Goal: Information Seeking & Learning: Learn about a topic

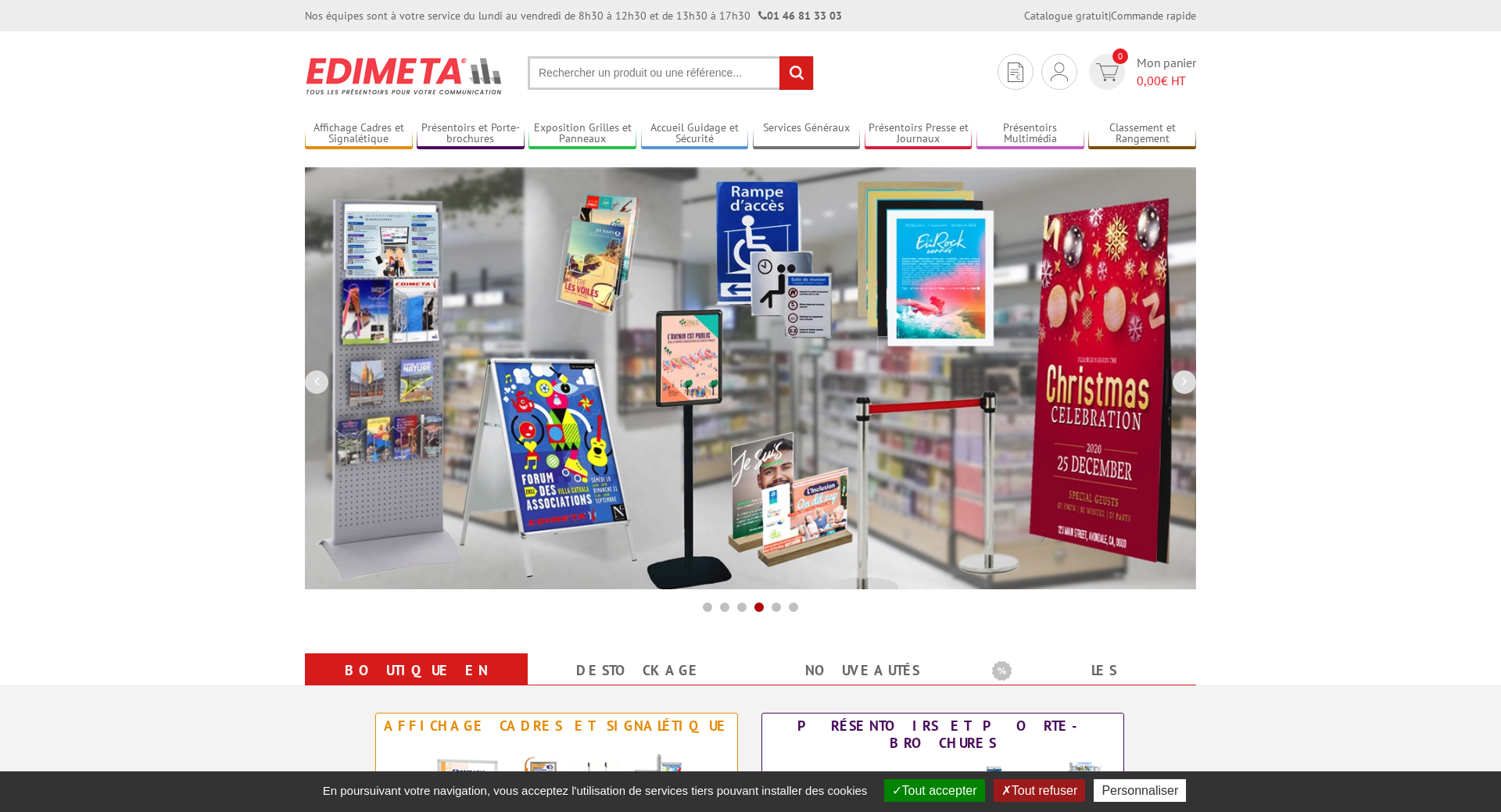
click at [963, 795] on button "Tout accepter" at bounding box center [935, 791] width 101 height 22
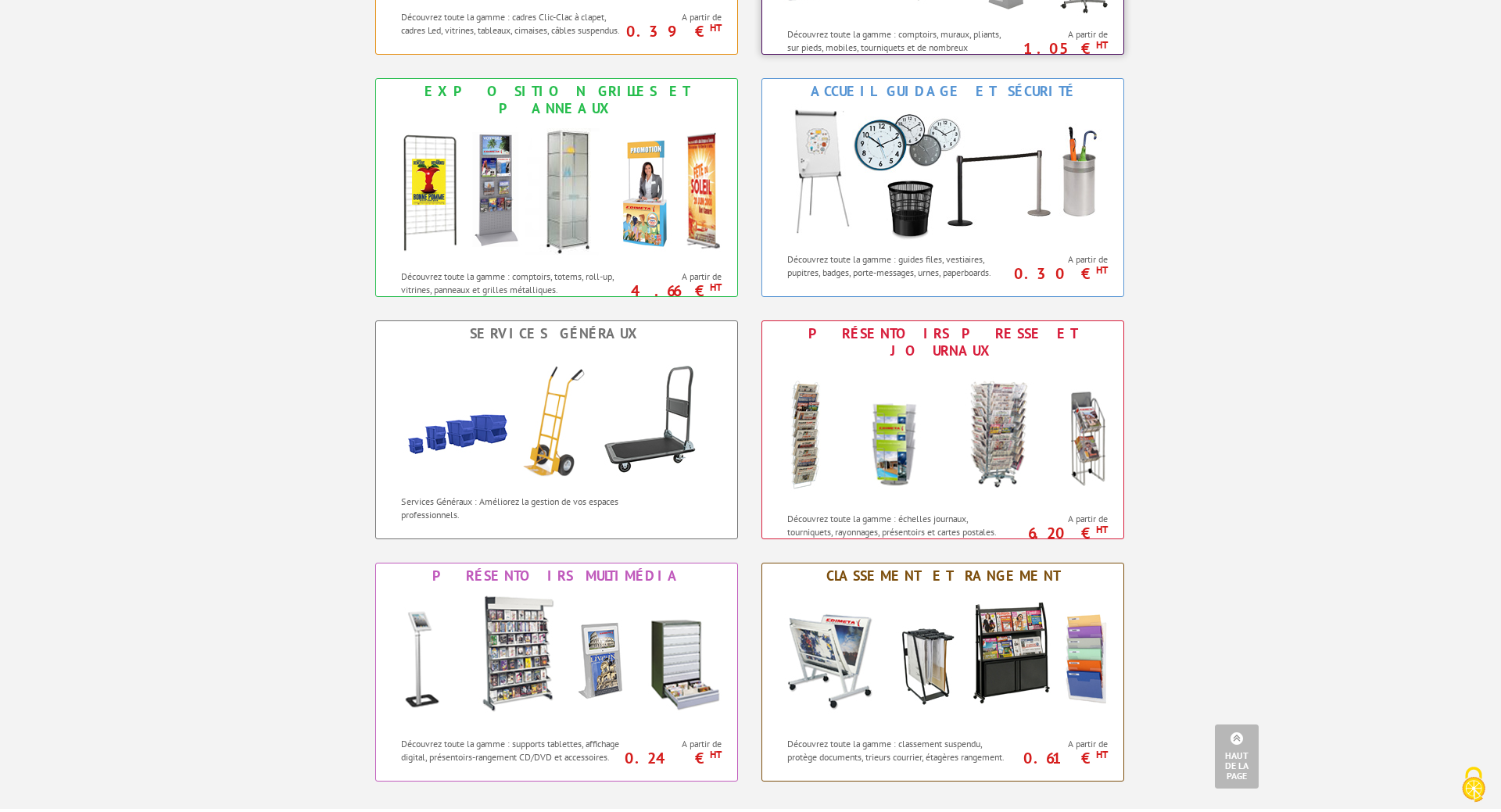
scroll to position [957, 0]
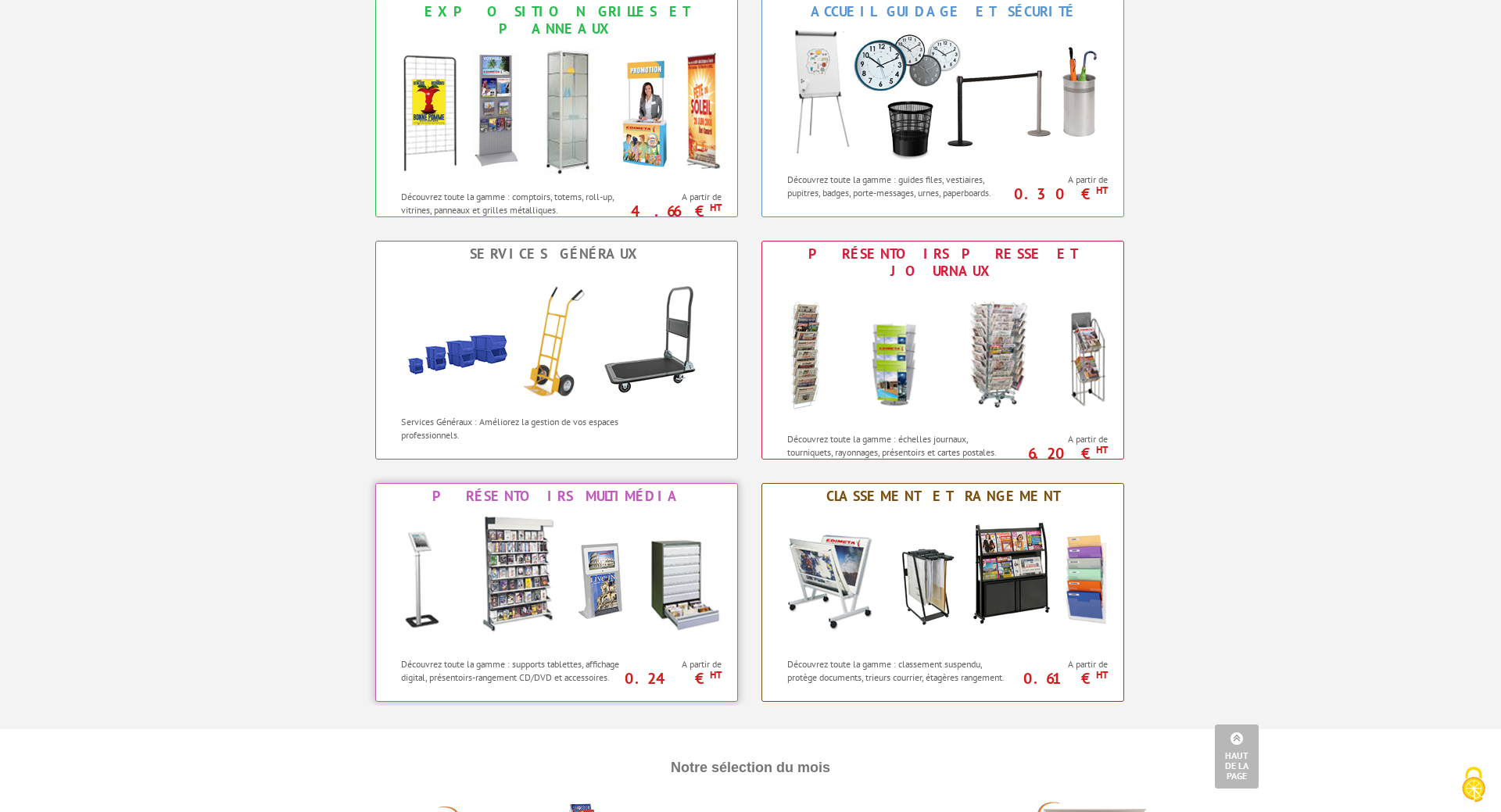
click at [537, 585] on img at bounding box center [557, 579] width 344 height 141
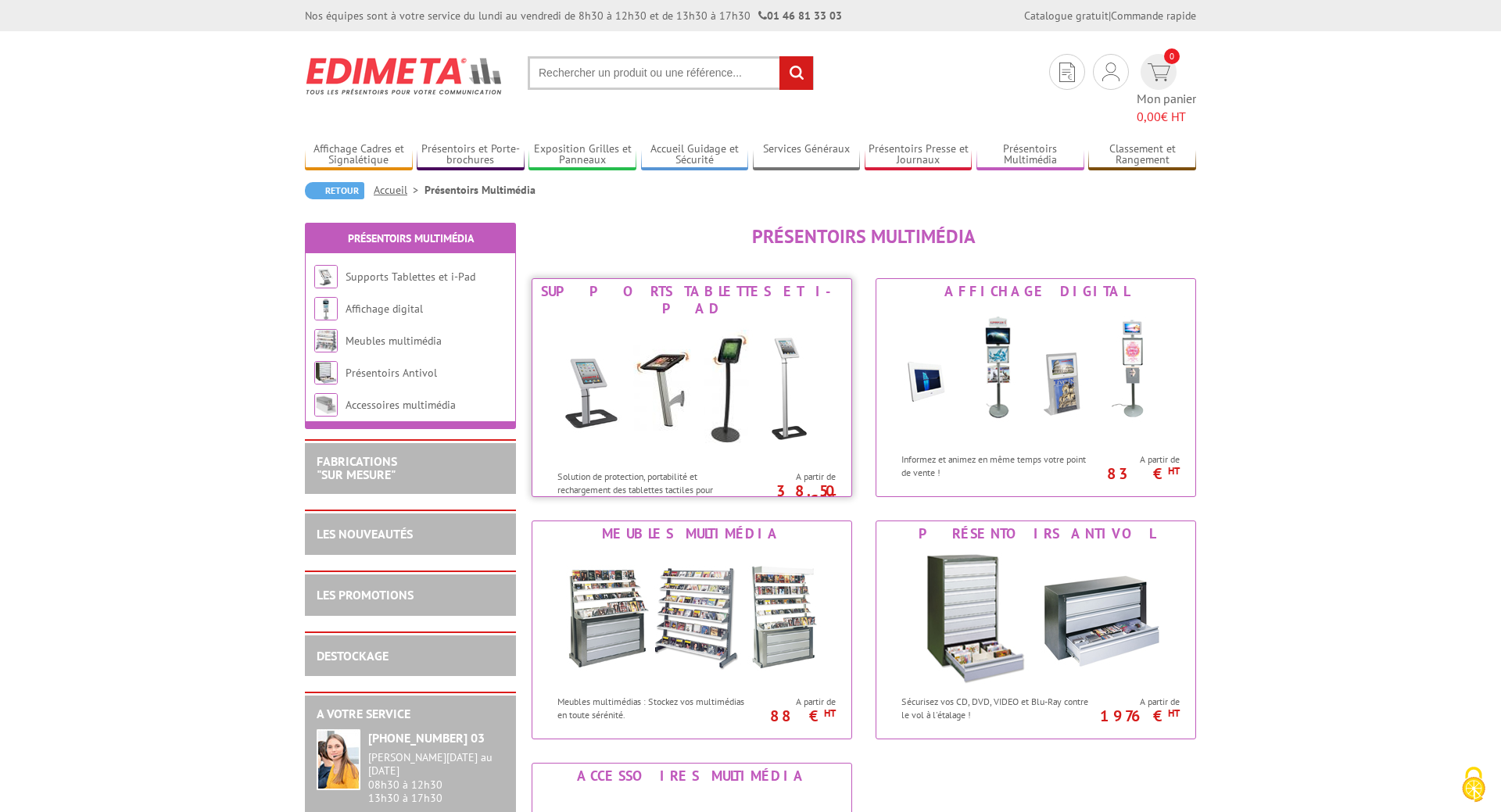
click at [664, 347] on img at bounding box center [693, 392] width 290 height 141
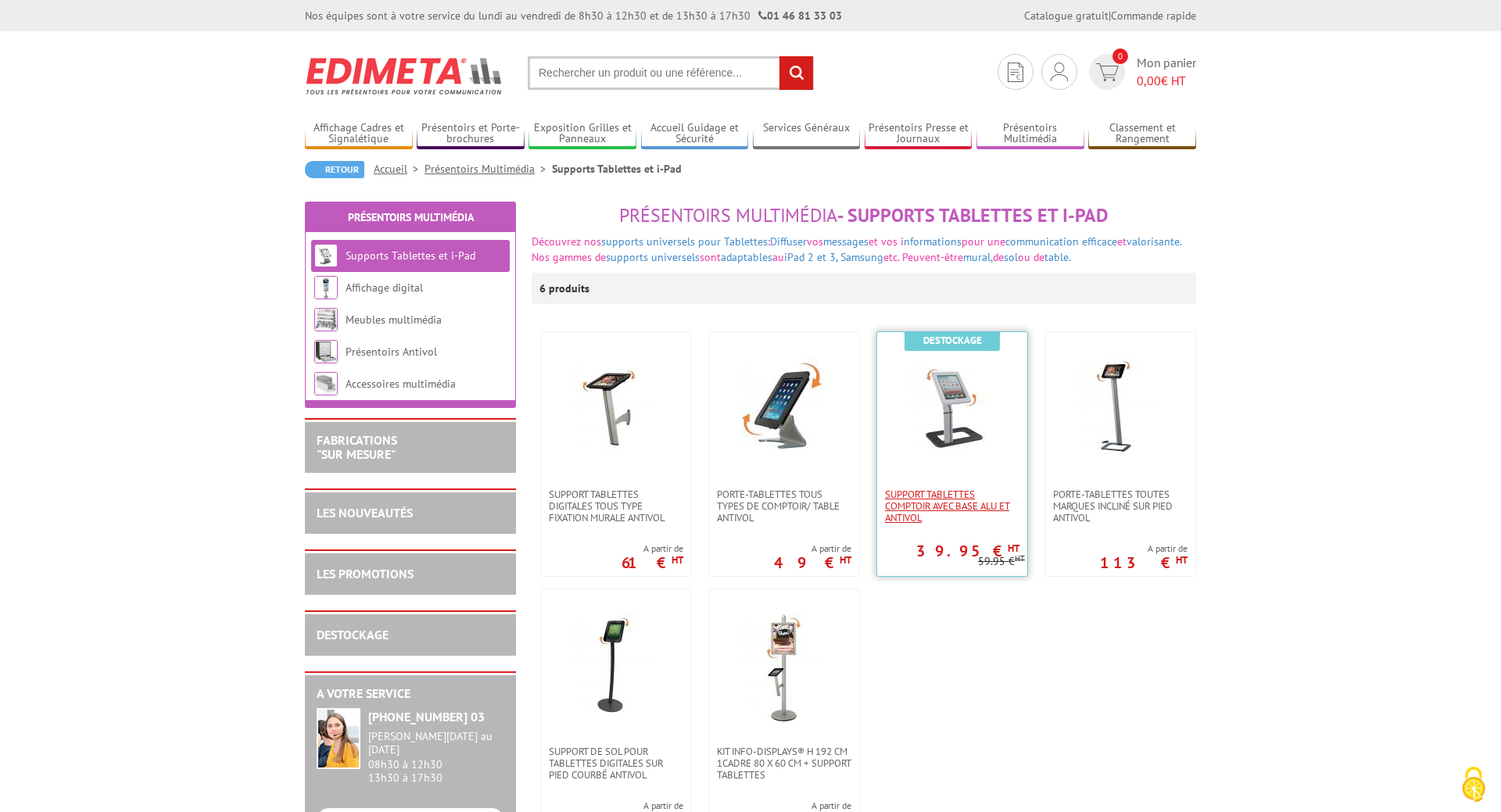
click at [952, 513] on span "Support Tablettes Comptoir avec base alu et antivol" at bounding box center [952, 506] width 135 height 36
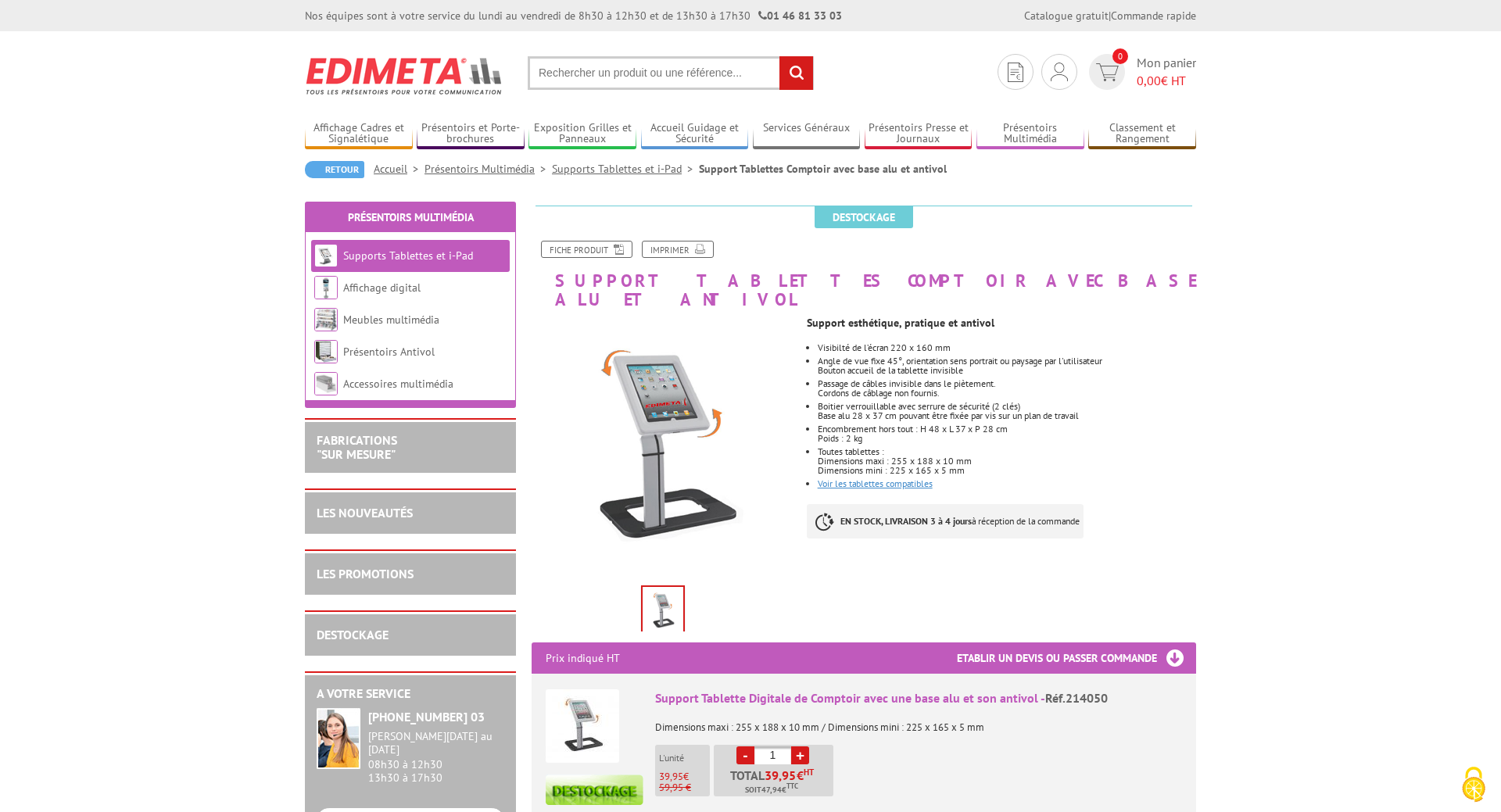
click at [887, 477] on link "Voir les tablettes compatibles" at bounding box center [875, 483] width 115 height 12
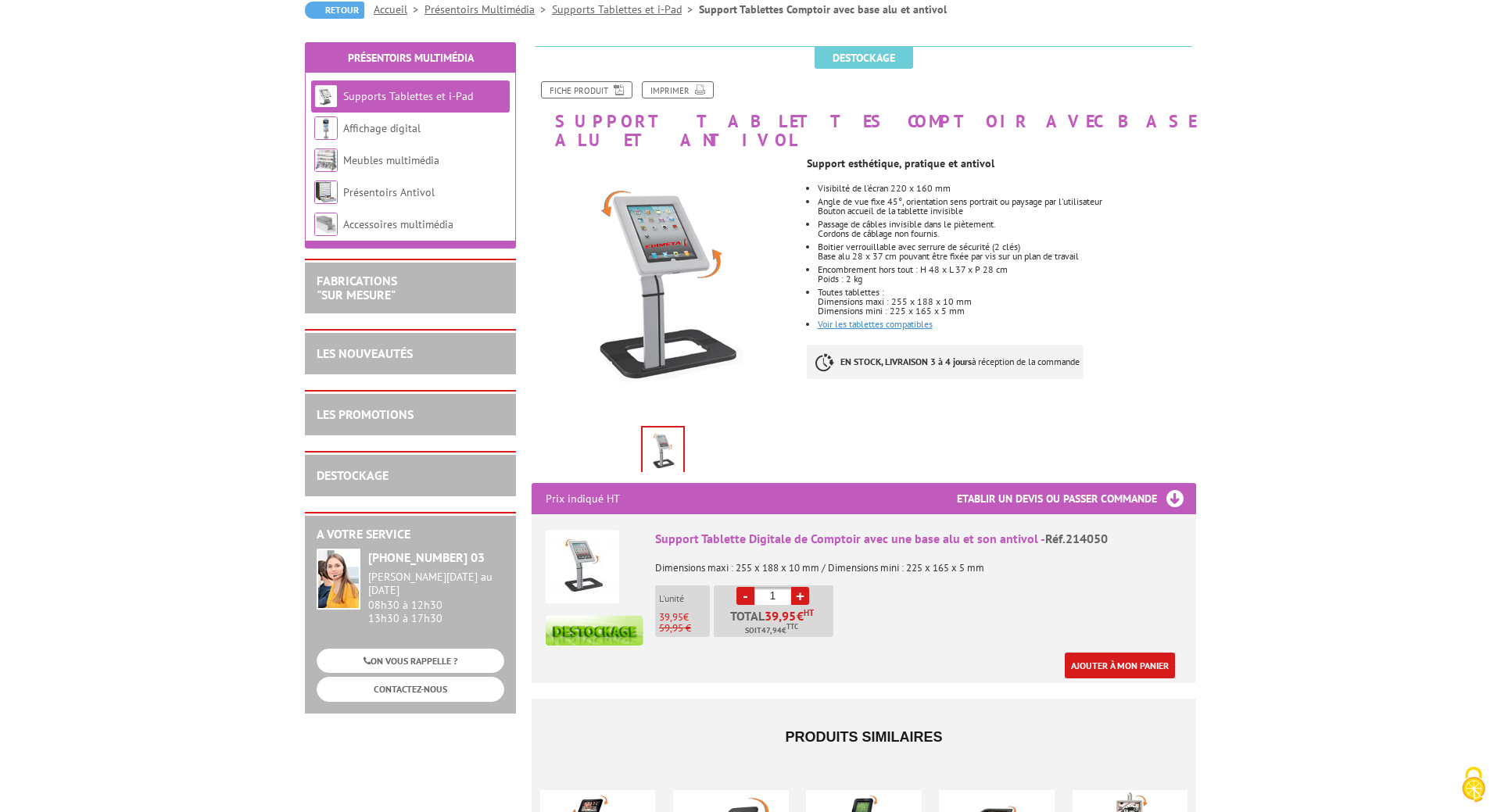
scroll to position [478, 0]
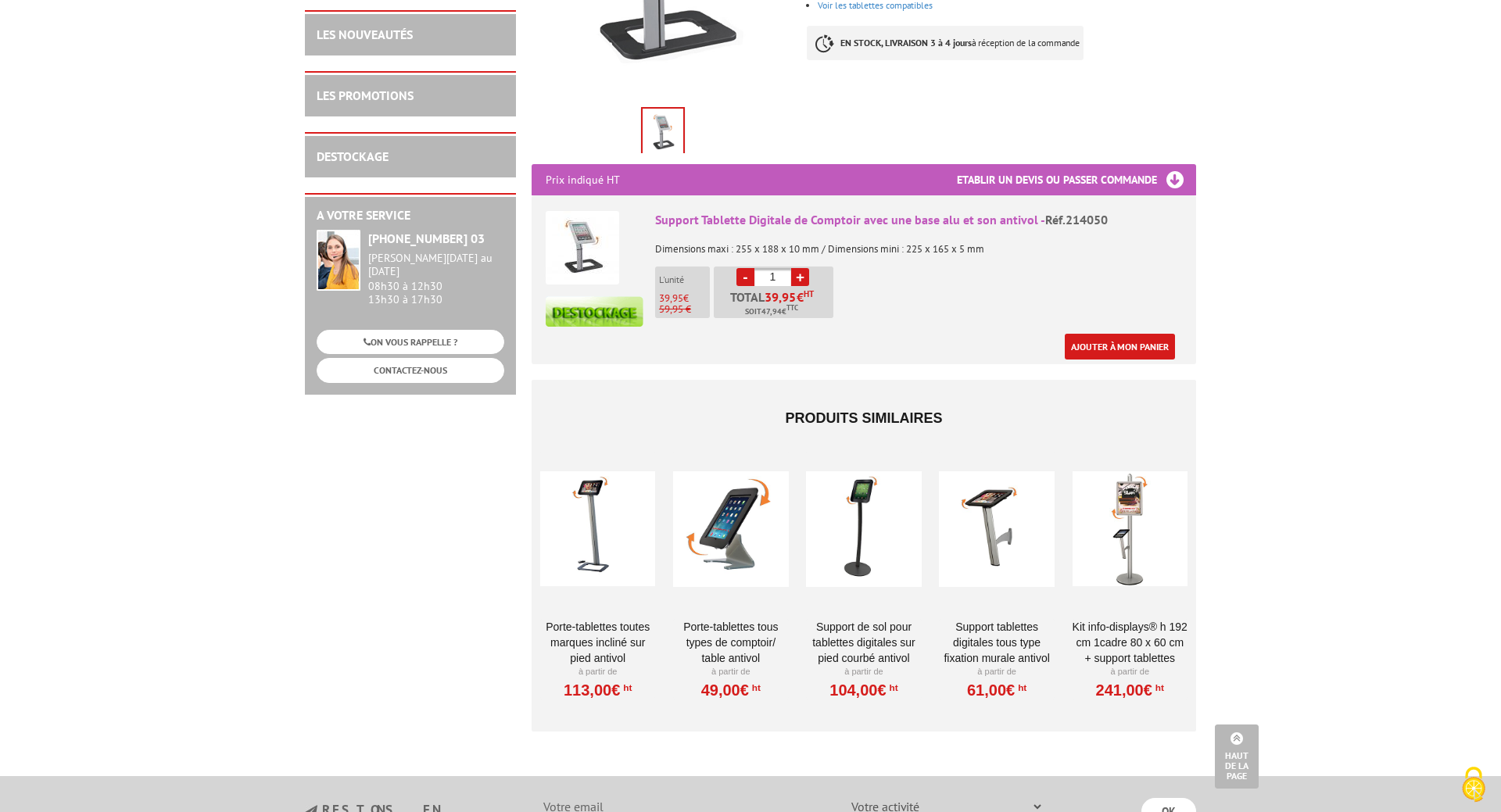
click at [741, 596] on li "Porte-Tablettes tous types de comptoir/ table antivol À partir de 49,00€ HT" at bounding box center [731, 576] width 117 height 251
click at [745, 620] on link "Porte-Tablettes tous types de comptoir/ table antivol" at bounding box center [730, 643] width 115 height 47
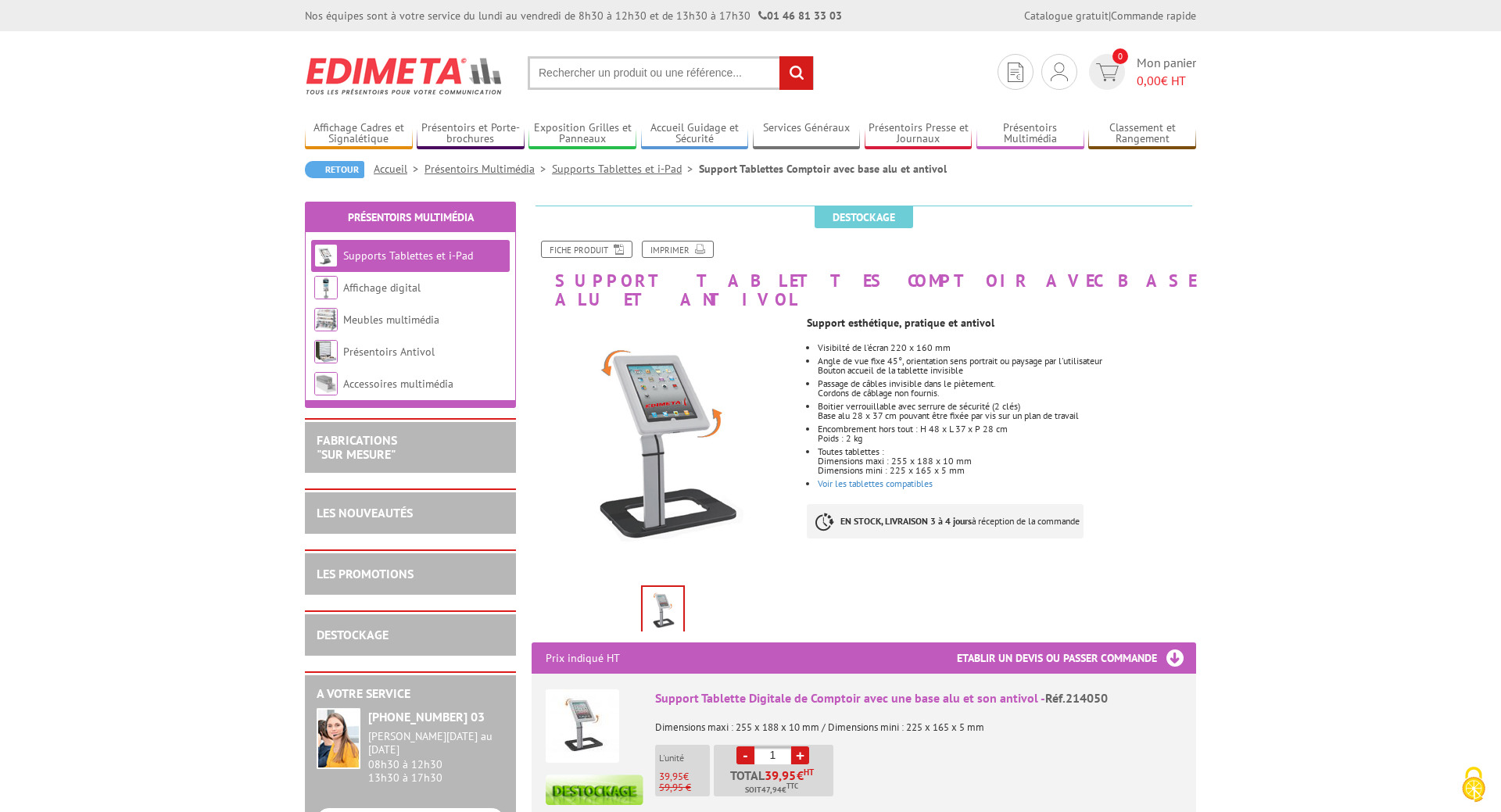
click at [645, 165] on link "Supports Tablettes et i-Pad" at bounding box center [625, 168] width 147 height 14
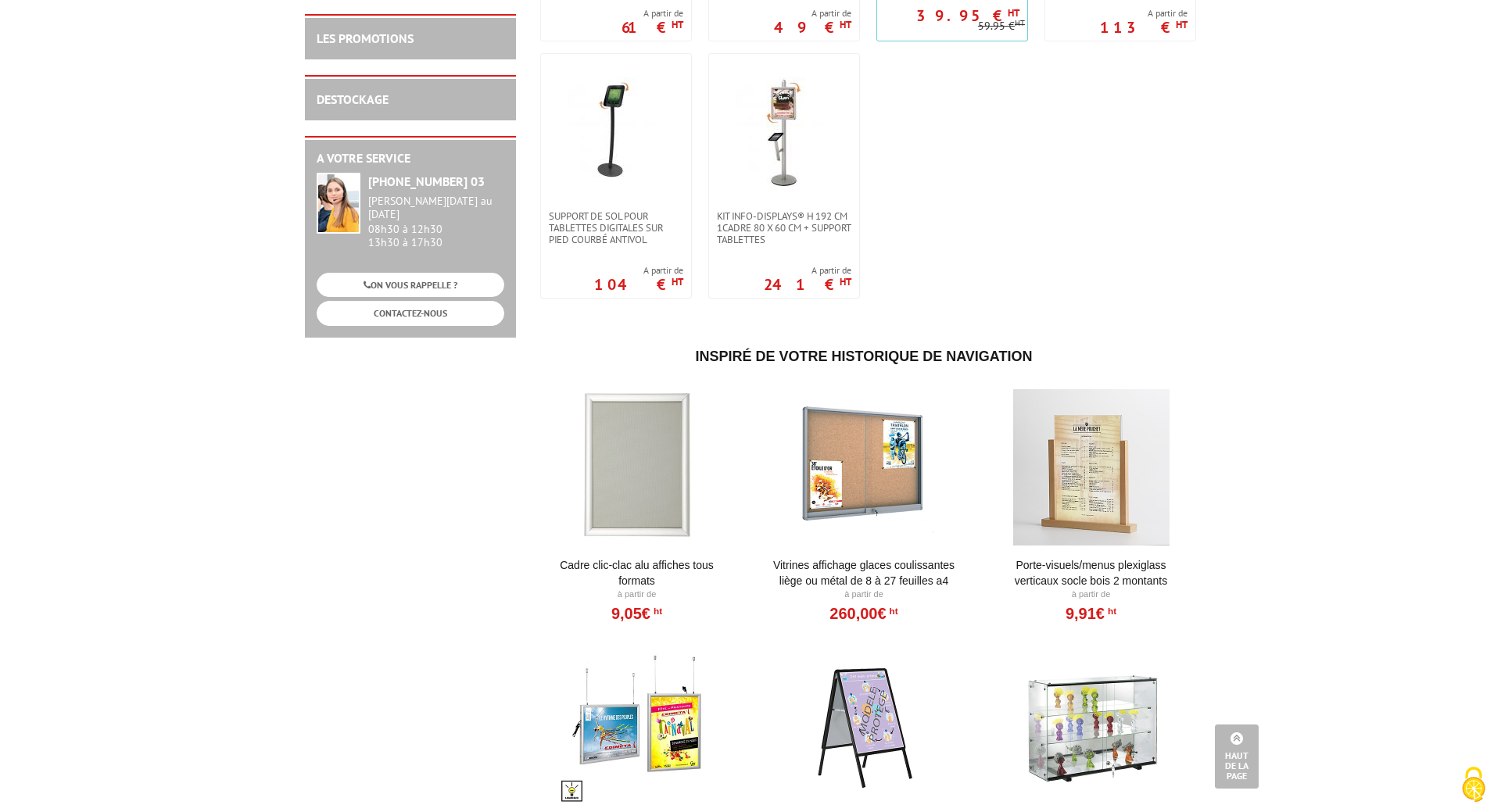
scroll to position [136, 0]
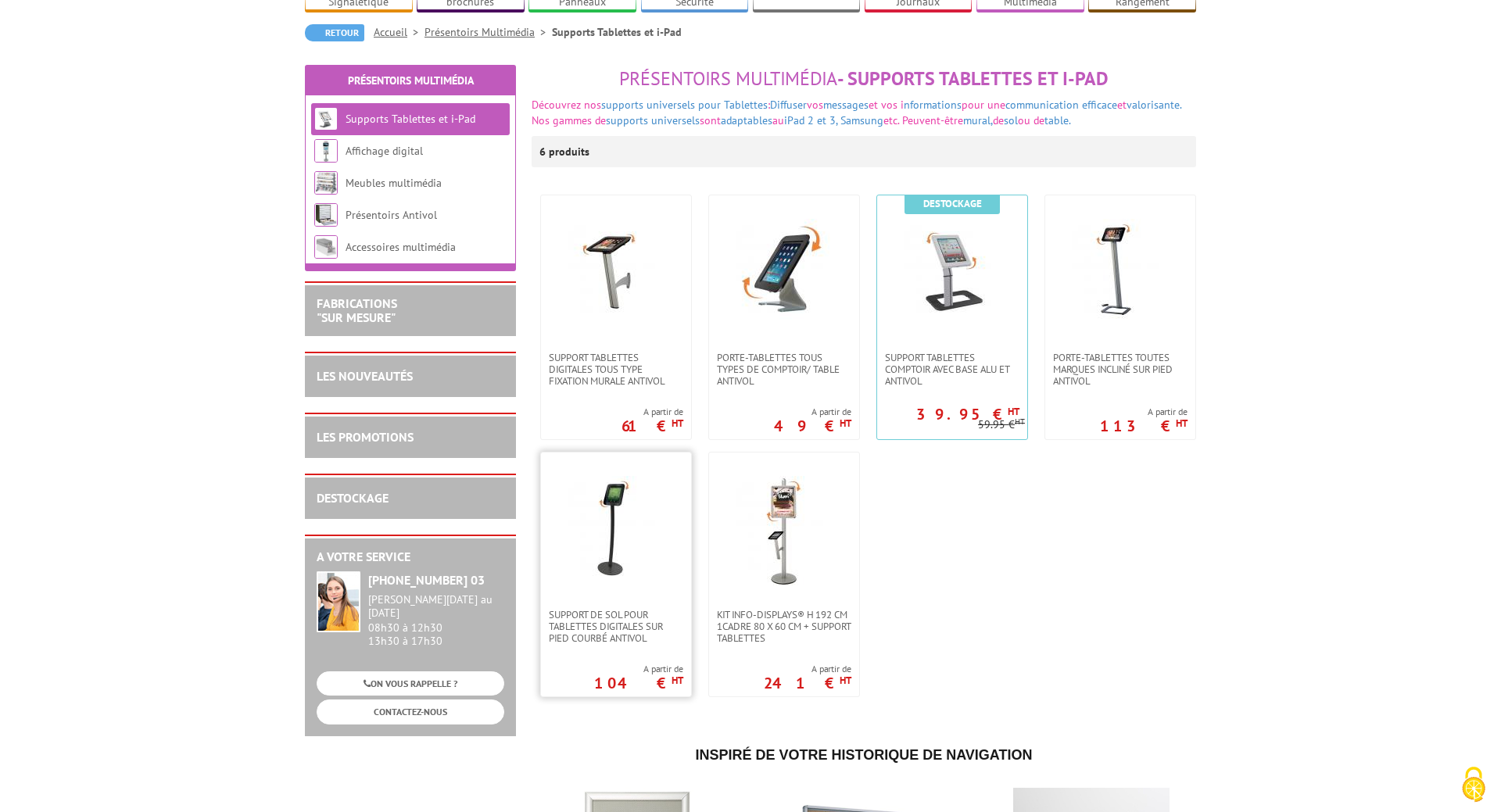
click at [621, 553] on img at bounding box center [616, 531] width 109 height 109
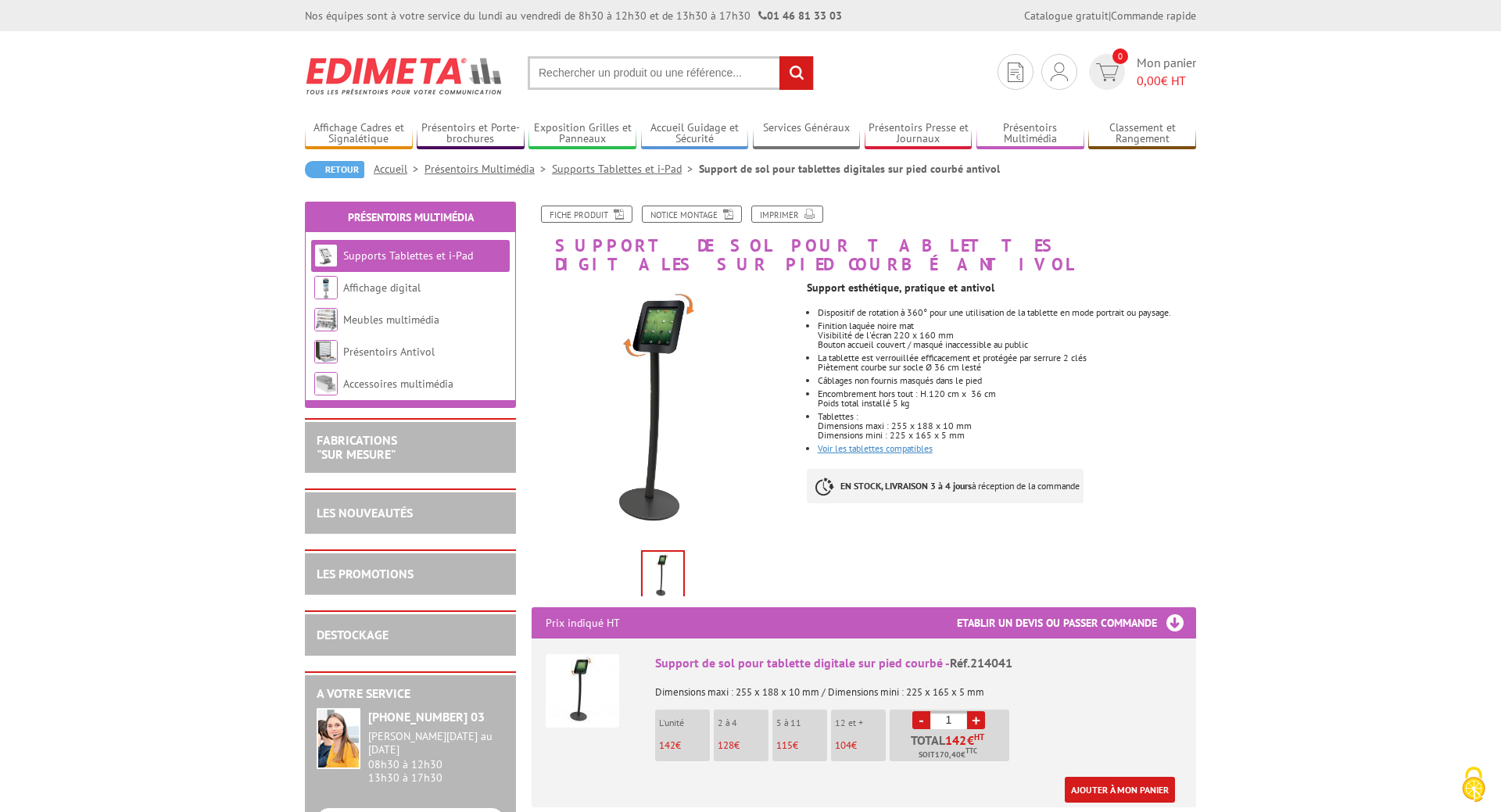
click at [878, 443] on link "Voir les tablettes compatibles" at bounding box center [875, 449] width 115 height 12
click at [558, 71] on input "text" at bounding box center [671, 73] width 286 height 34
type input "214051"
click at [779, 56] on input "rechercher" at bounding box center [796, 73] width 34 height 34
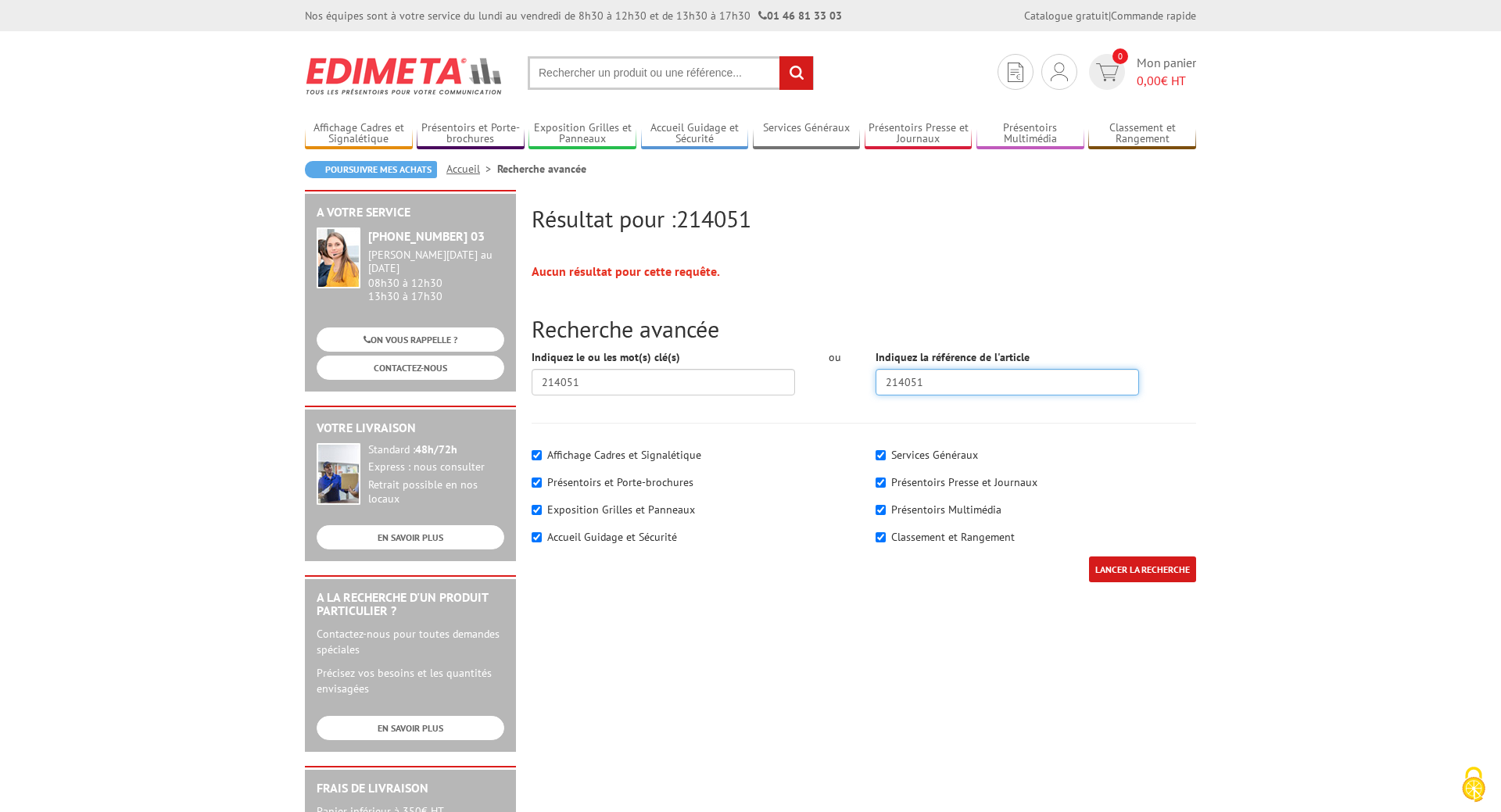
click at [946, 385] on input "214051" at bounding box center [1008, 382] width 264 height 26
drag, startPoint x: 609, startPoint y: 385, endPoint x: 467, endPoint y: 386, distance: 142.0
click at [532, 386] on input "214051" at bounding box center [664, 382] width 264 height 26
click at [1147, 569] on input "LANCER LA RECHERCHE" at bounding box center [1143, 570] width 107 height 26
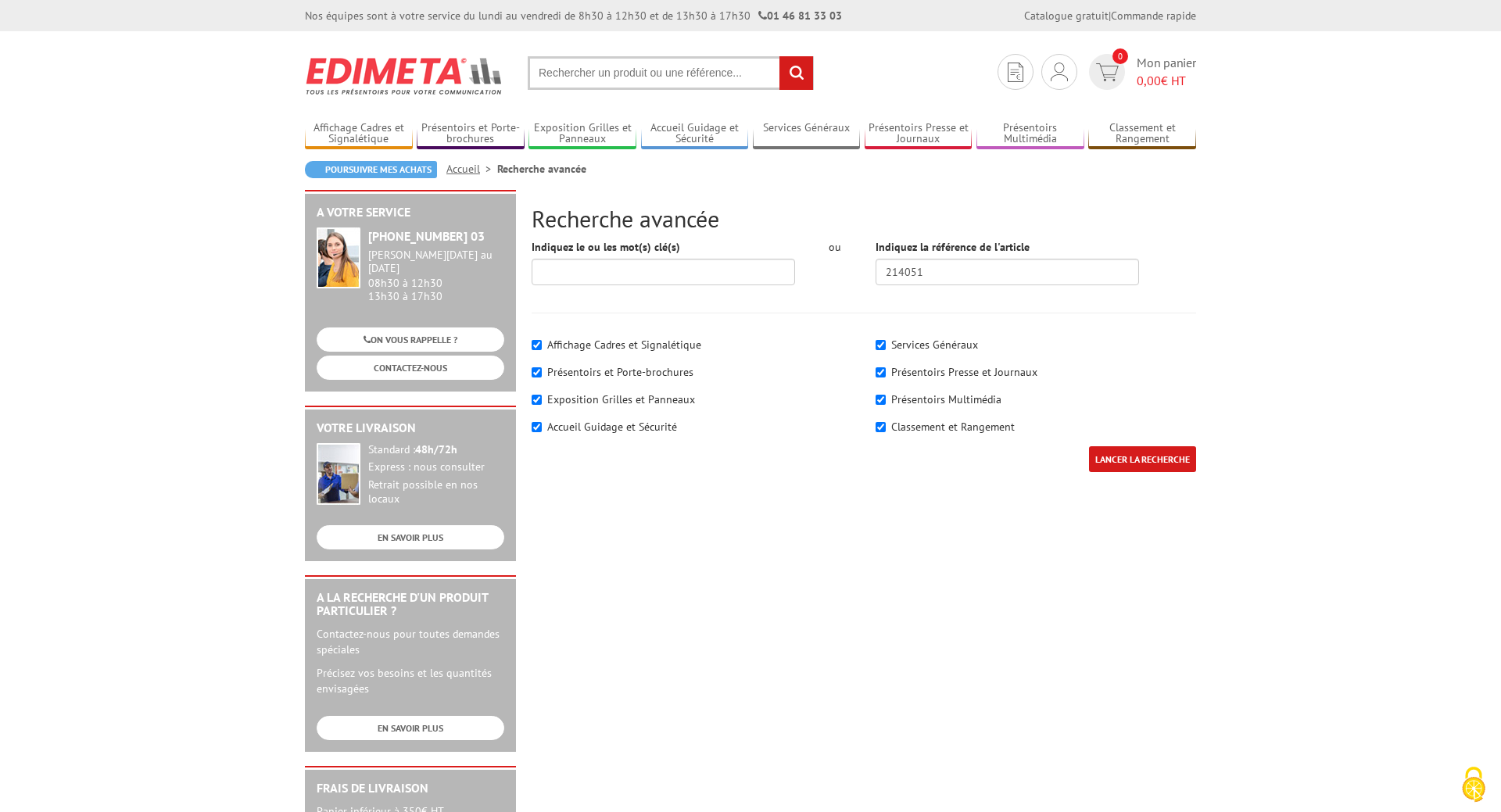
click at [1127, 450] on input "LANCER LA RECHERCHE" at bounding box center [1143, 460] width 107 height 26
click at [1128, 461] on input "LANCER LA RECHERCHE" at bounding box center [1143, 460] width 107 height 26
drag, startPoint x: 930, startPoint y: 269, endPoint x: 913, endPoint y: 273, distance: 17.5
click at [914, 273] on input "214051" at bounding box center [1008, 272] width 264 height 26
click at [910, 273] on input "214051" at bounding box center [1008, 272] width 264 height 26
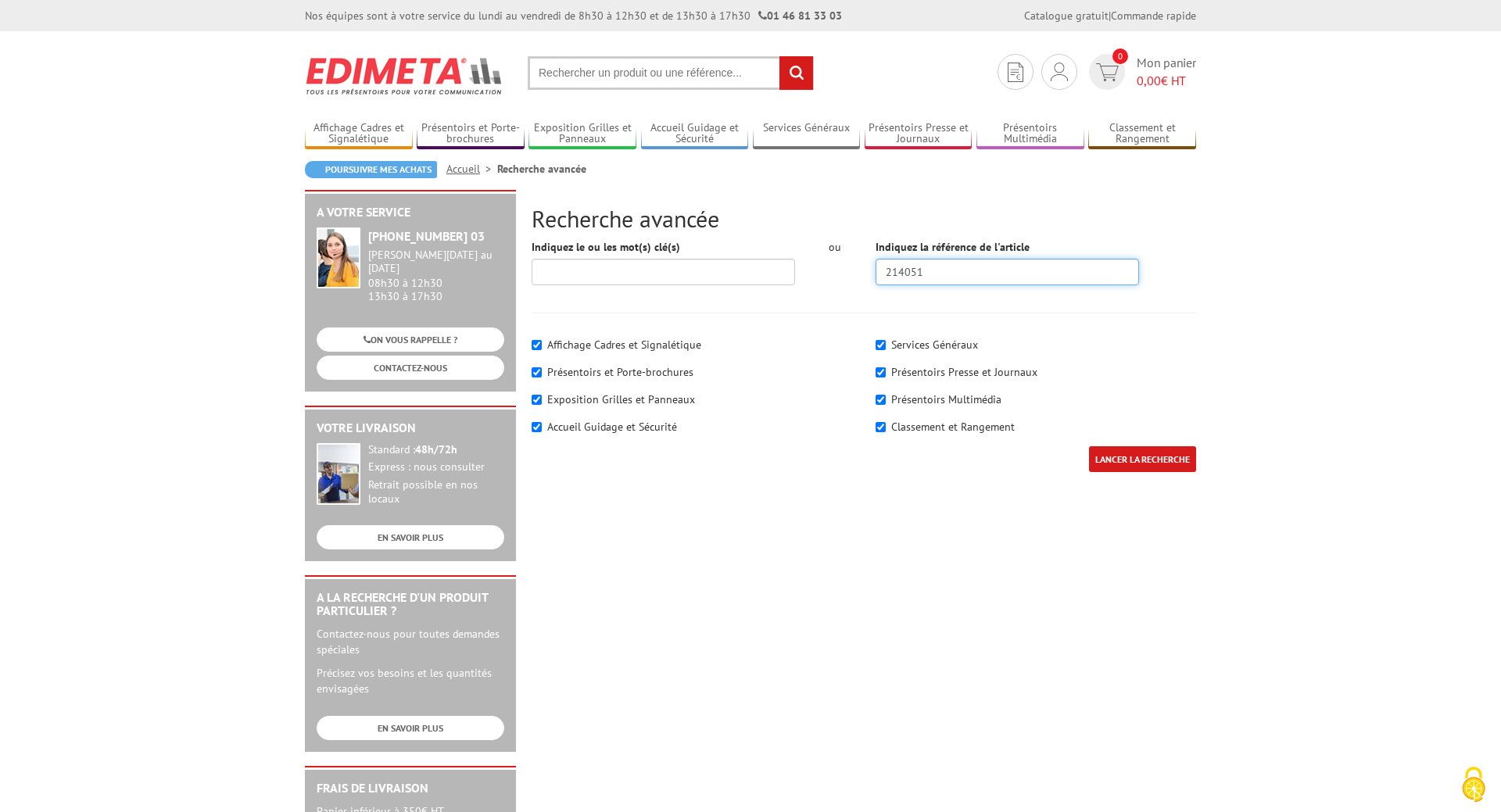
click at [922, 273] on input "214051" at bounding box center [1008, 272] width 264 height 26
type input "214049"
click at [1090, 447] on input "LANCER LA RECHERCHE" at bounding box center [1143, 460] width 107 height 26
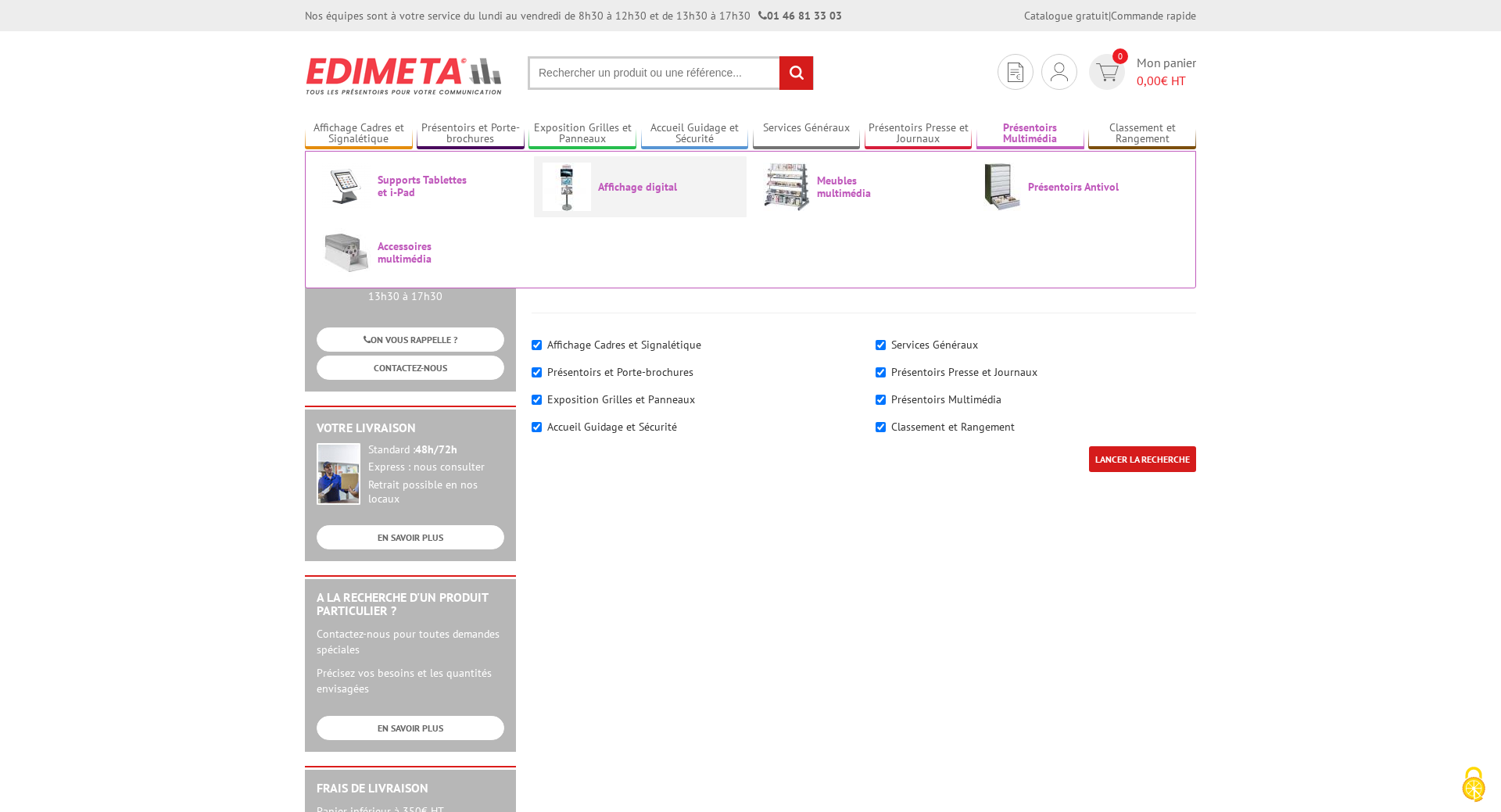
click at [596, 199] on link "Affichage digital" at bounding box center [640, 187] width 195 height 49
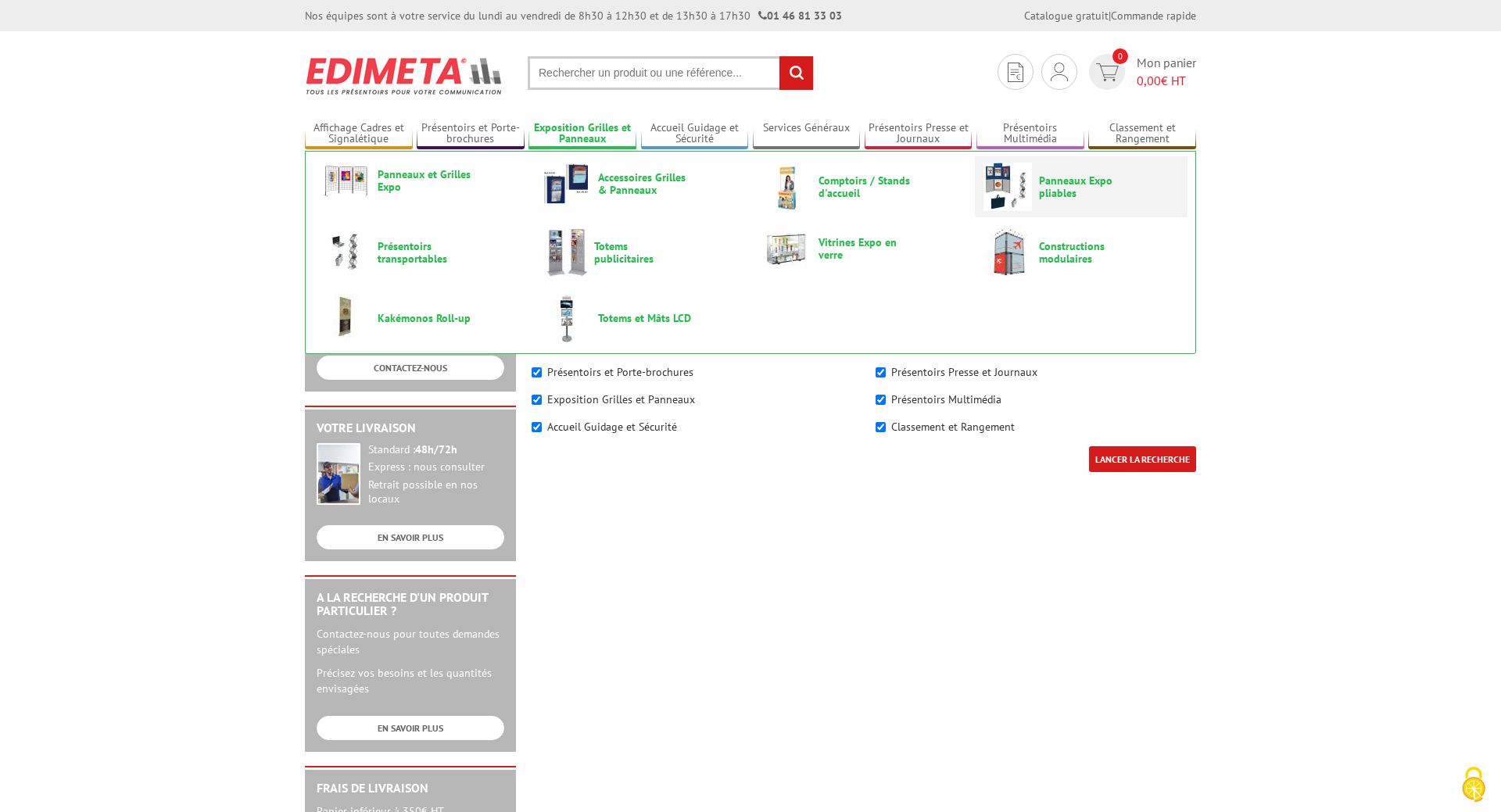
click at [1015, 181] on img at bounding box center [1008, 187] width 49 height 49
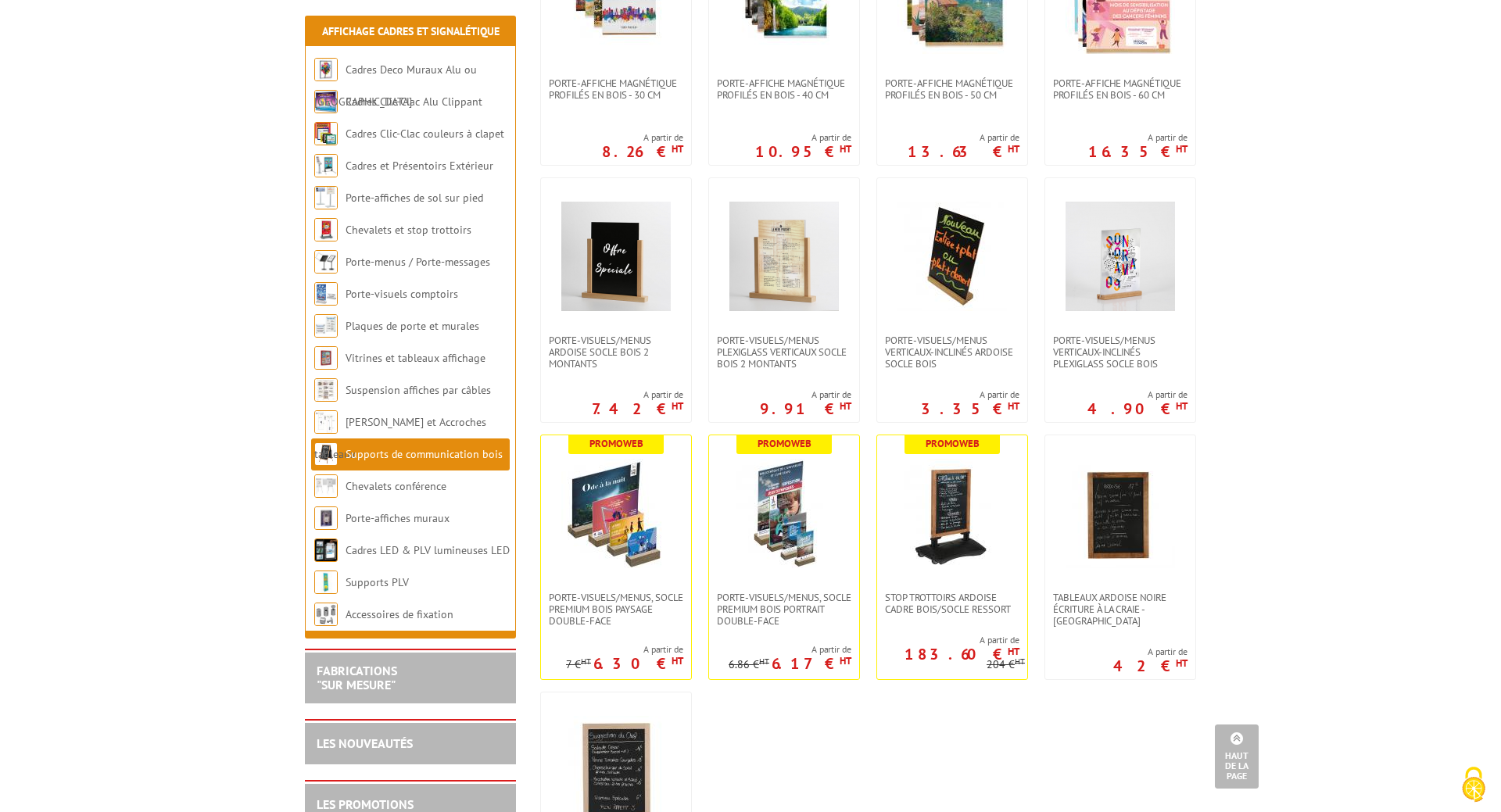
scroll to position [1914, 0]
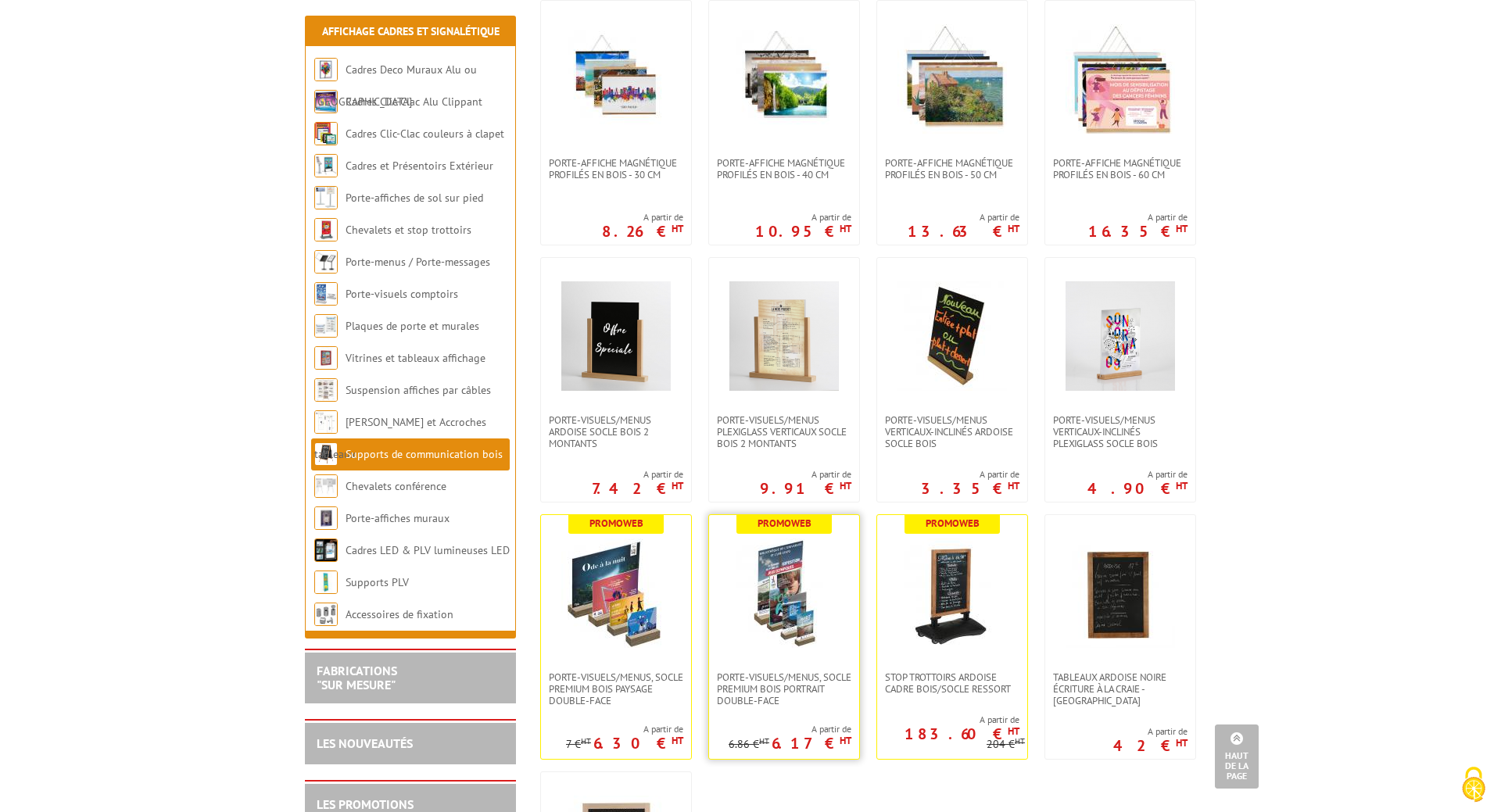
click at [822, 624] on img at bounding box center [784, 592] width 109 height 109
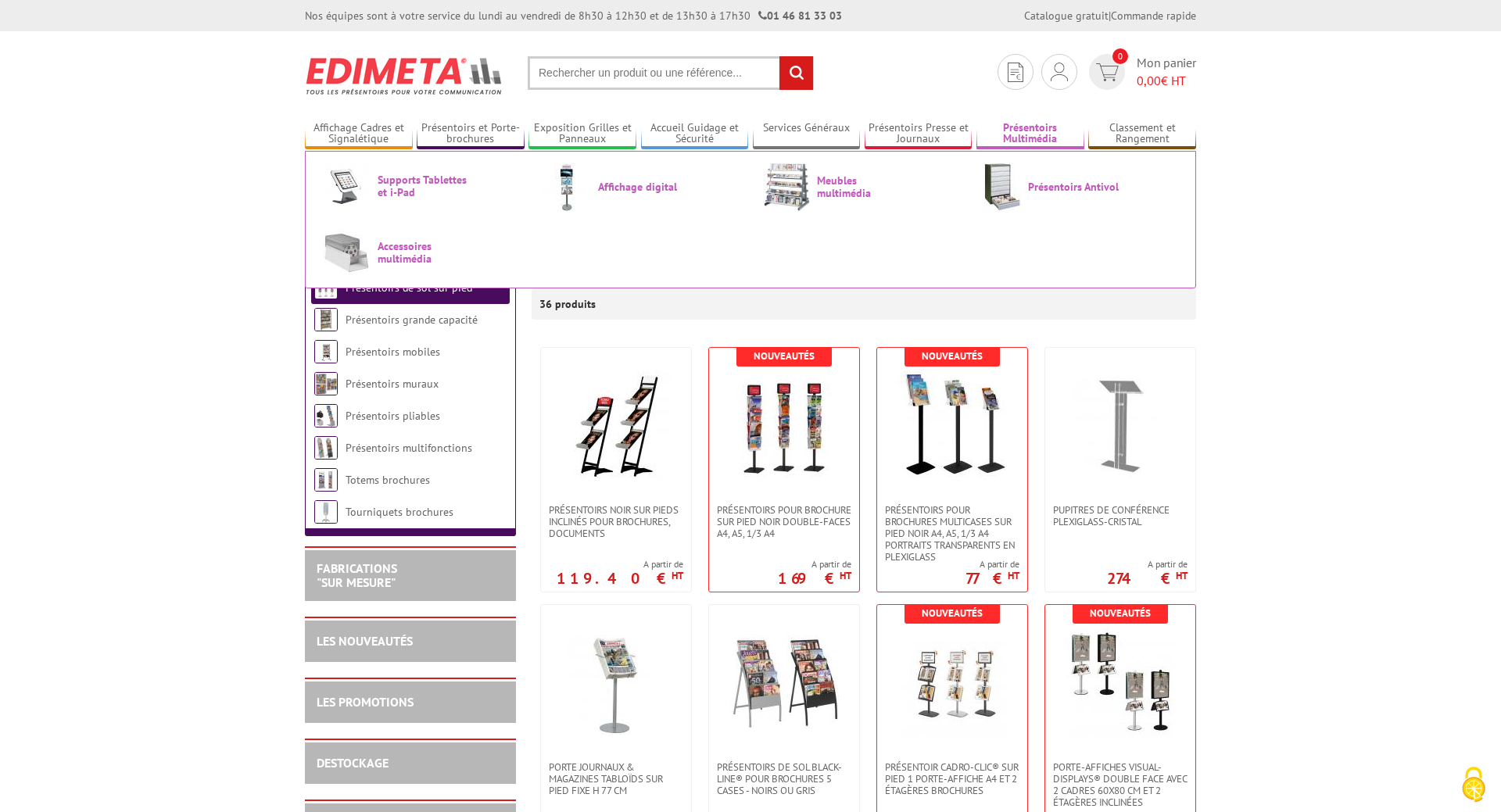
click at [1053, 132] on link "Présentoirs Multimédia" at bounding box center [1030, 135] width 107 height 26
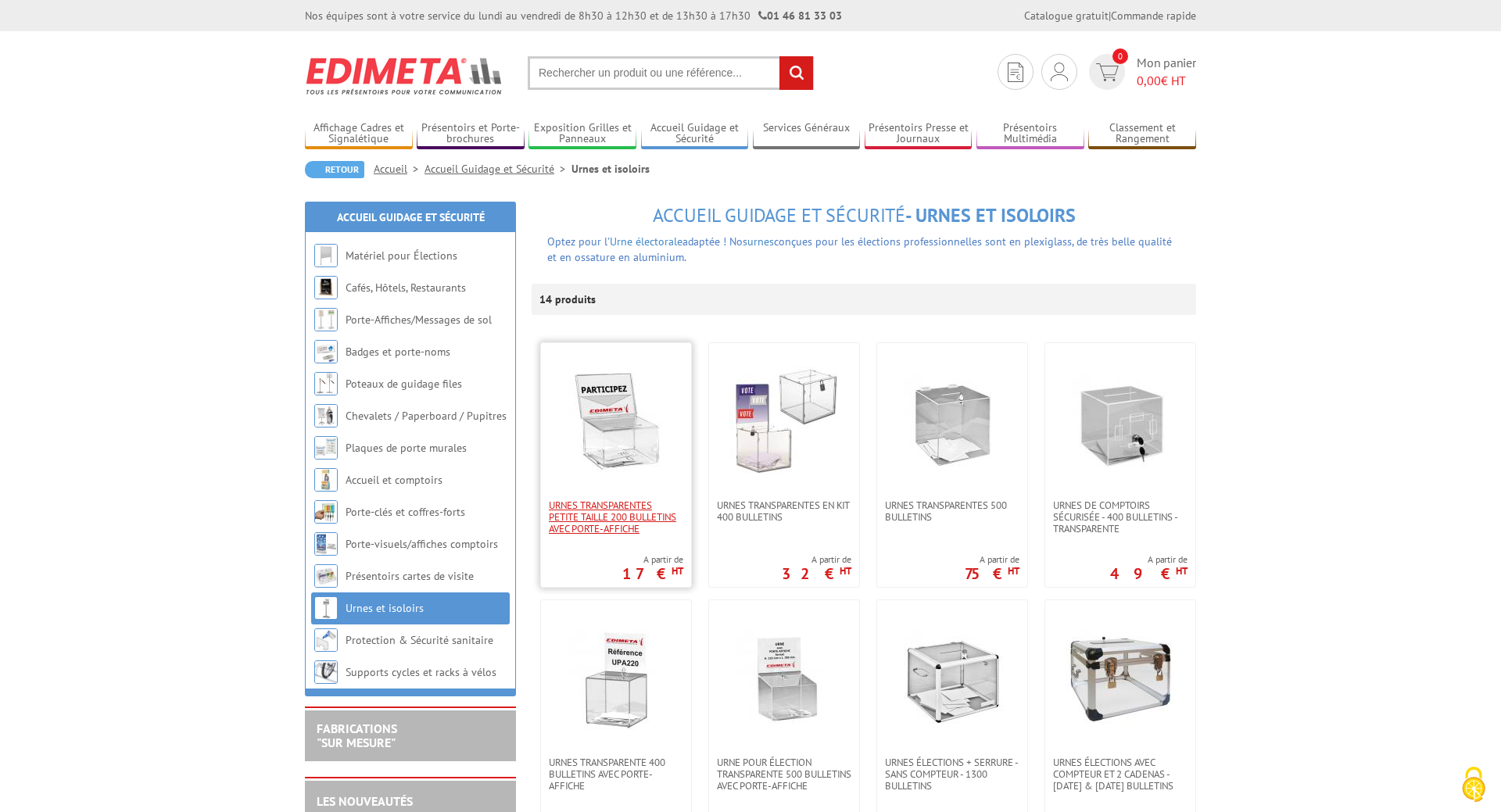
click at [598, 530] on span "Urnes transparentes petite taille 200 bulletins avec porte-affiche" at bounding box center [616, 518] width 135 height 36
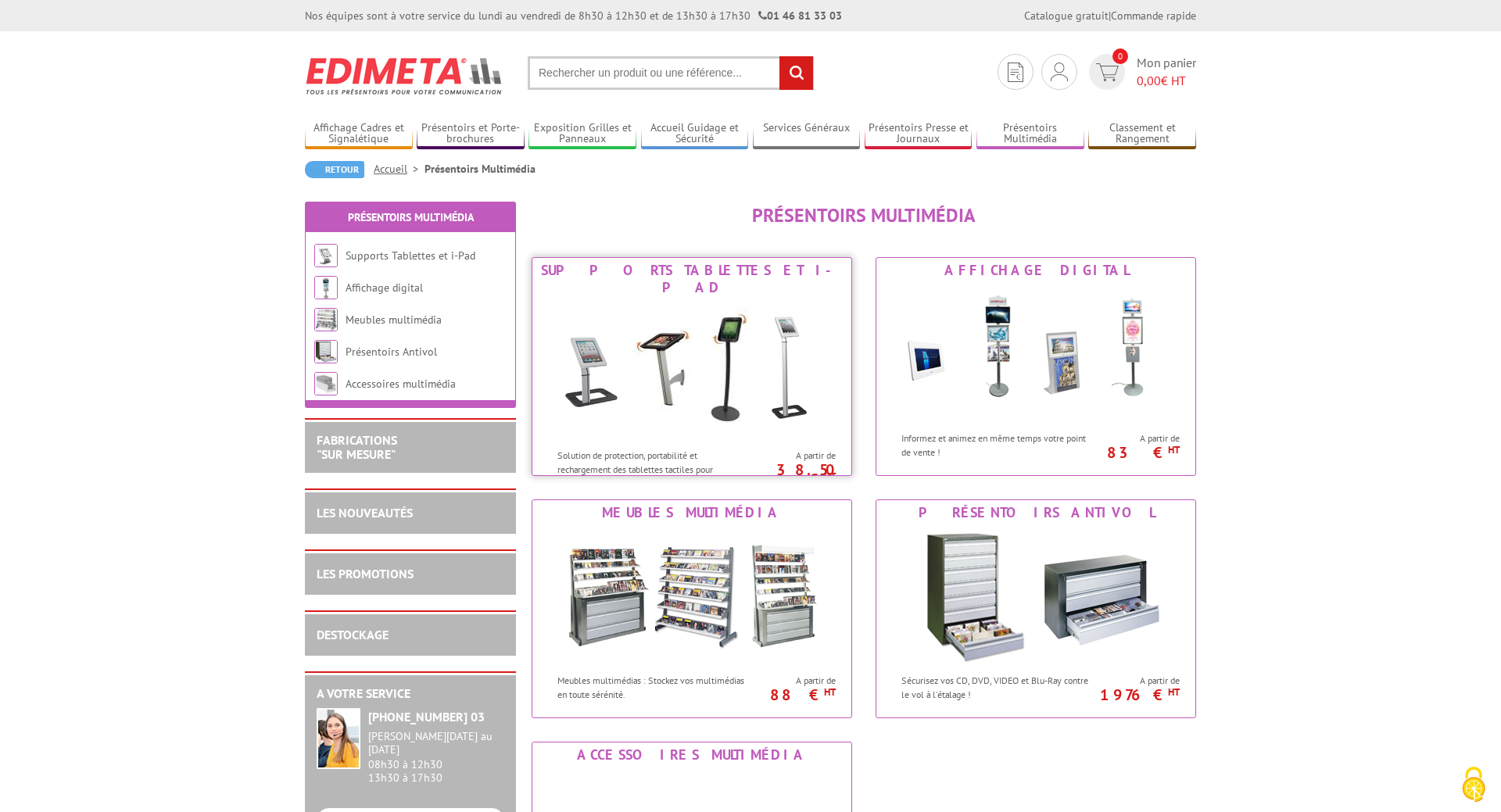
click at [697, 407] on img at bounding box center [693, 370] width 290 height 141
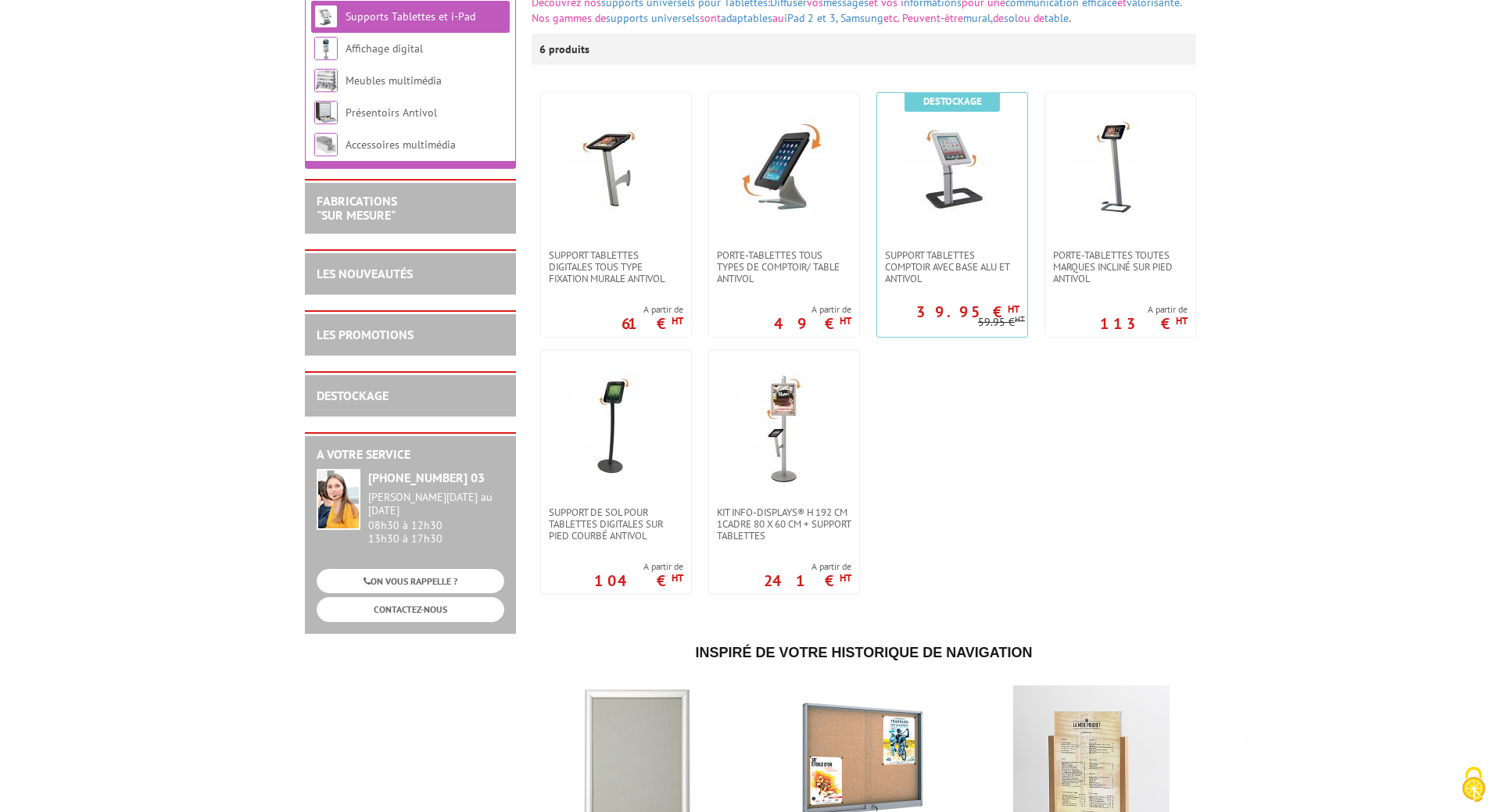
scroll to position [319, 0]
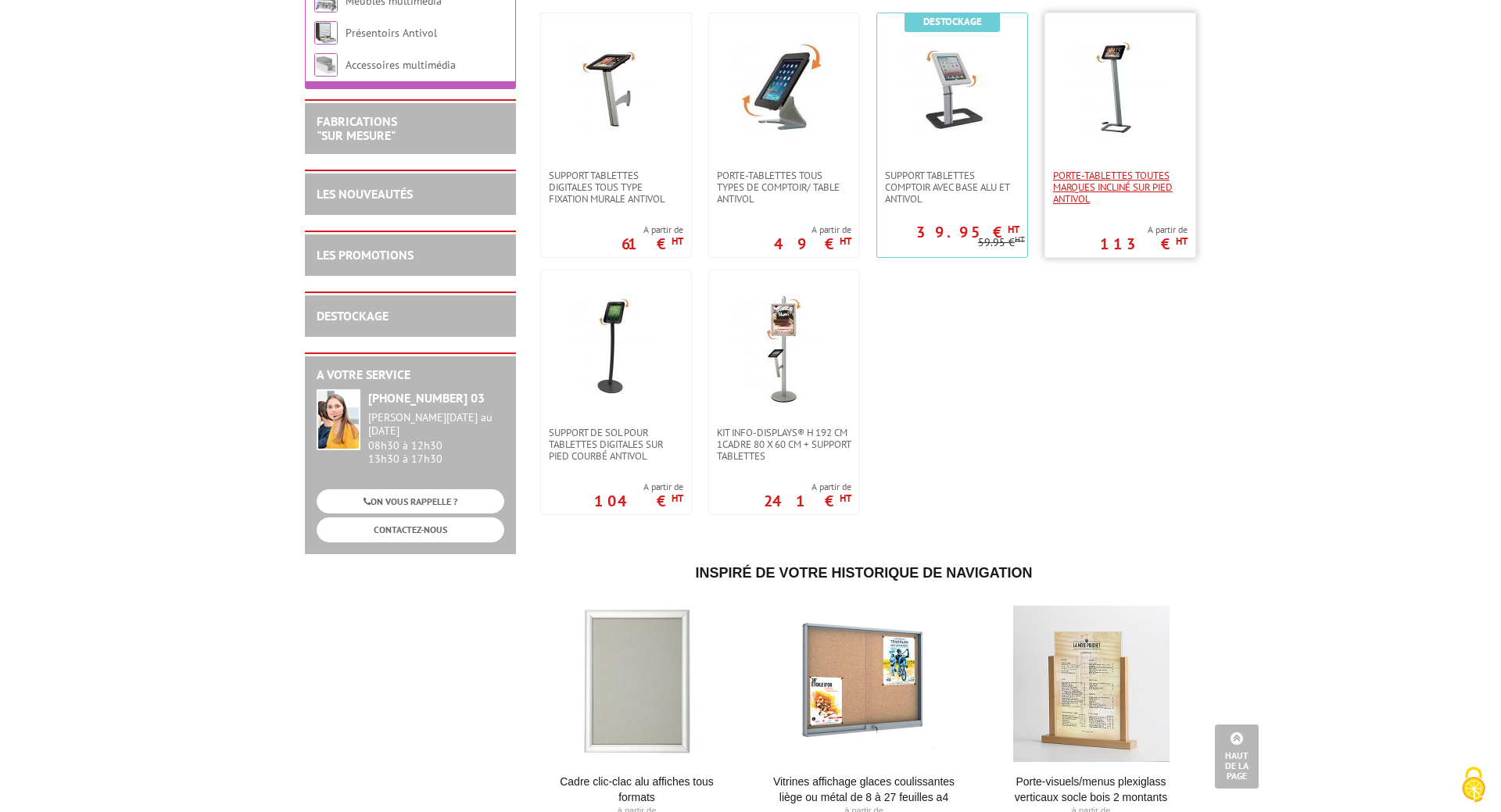
click at [1073, 185] on span "Porte-Tablettes toutes marques incliné sur pied antivol" at bounding box center [1121, 188] width 135 height 36
click at [767, 423] on link at bounding box center [784, 349] width 150 height 156
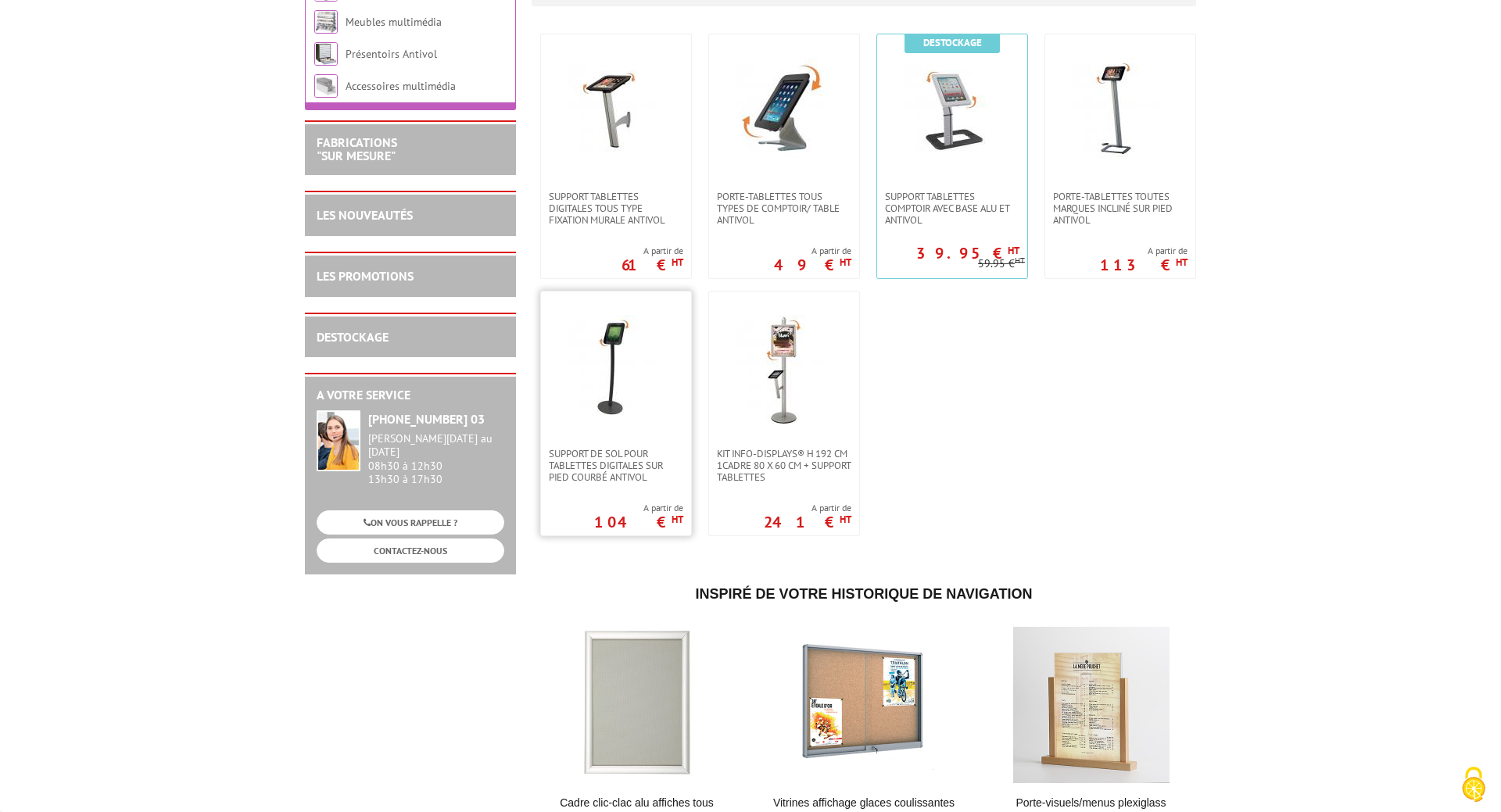
scroll to position [319, 0]
click at [642, 360] on img at bounding box center [616, 369] width 109 height 109
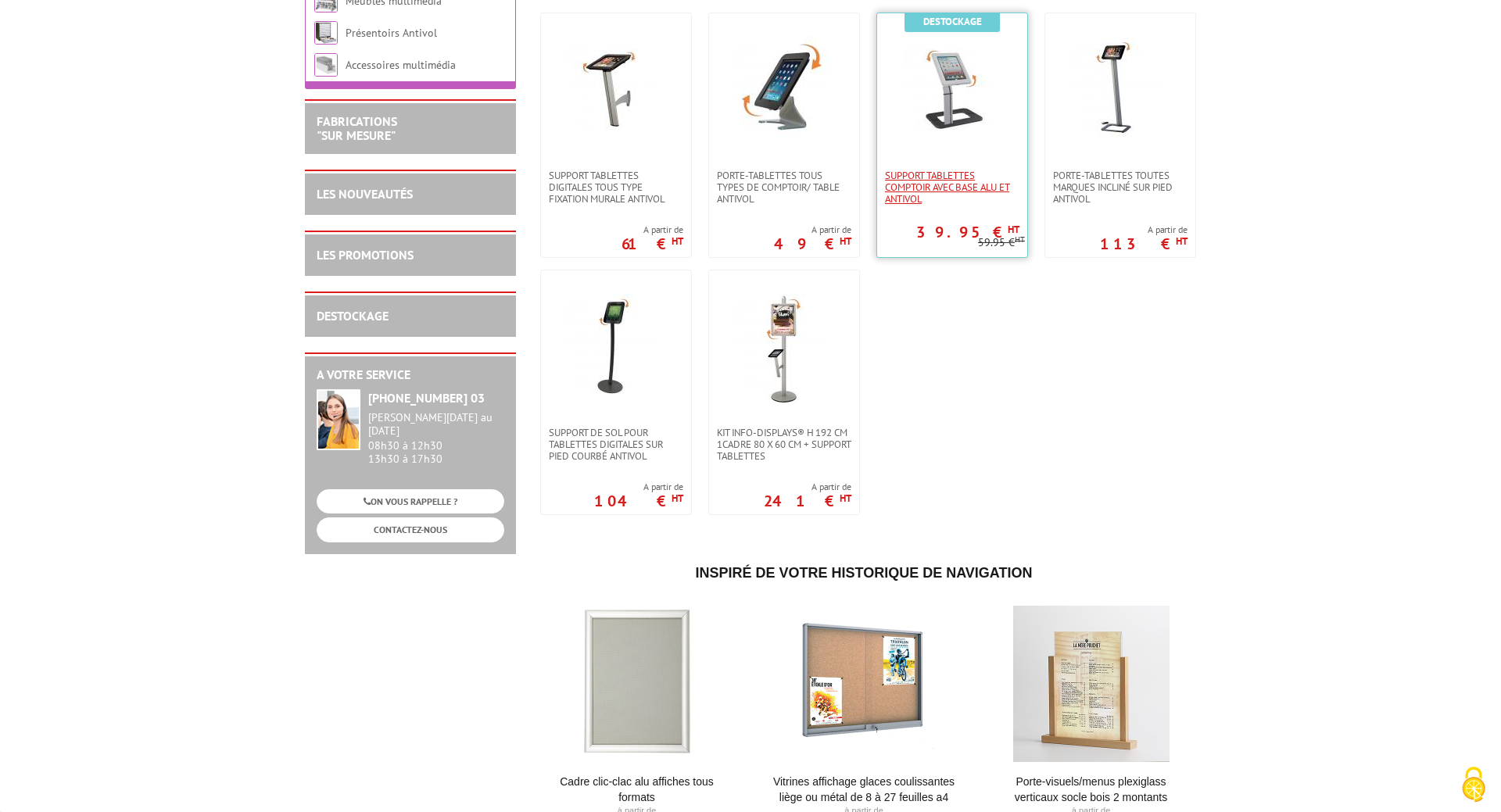
scroll to position [319, 0]
click at [557, 184] on span "Support Tablettes Digitales tous type fixation murale antivol" at bounding box center [616, 188] width 135 height 36
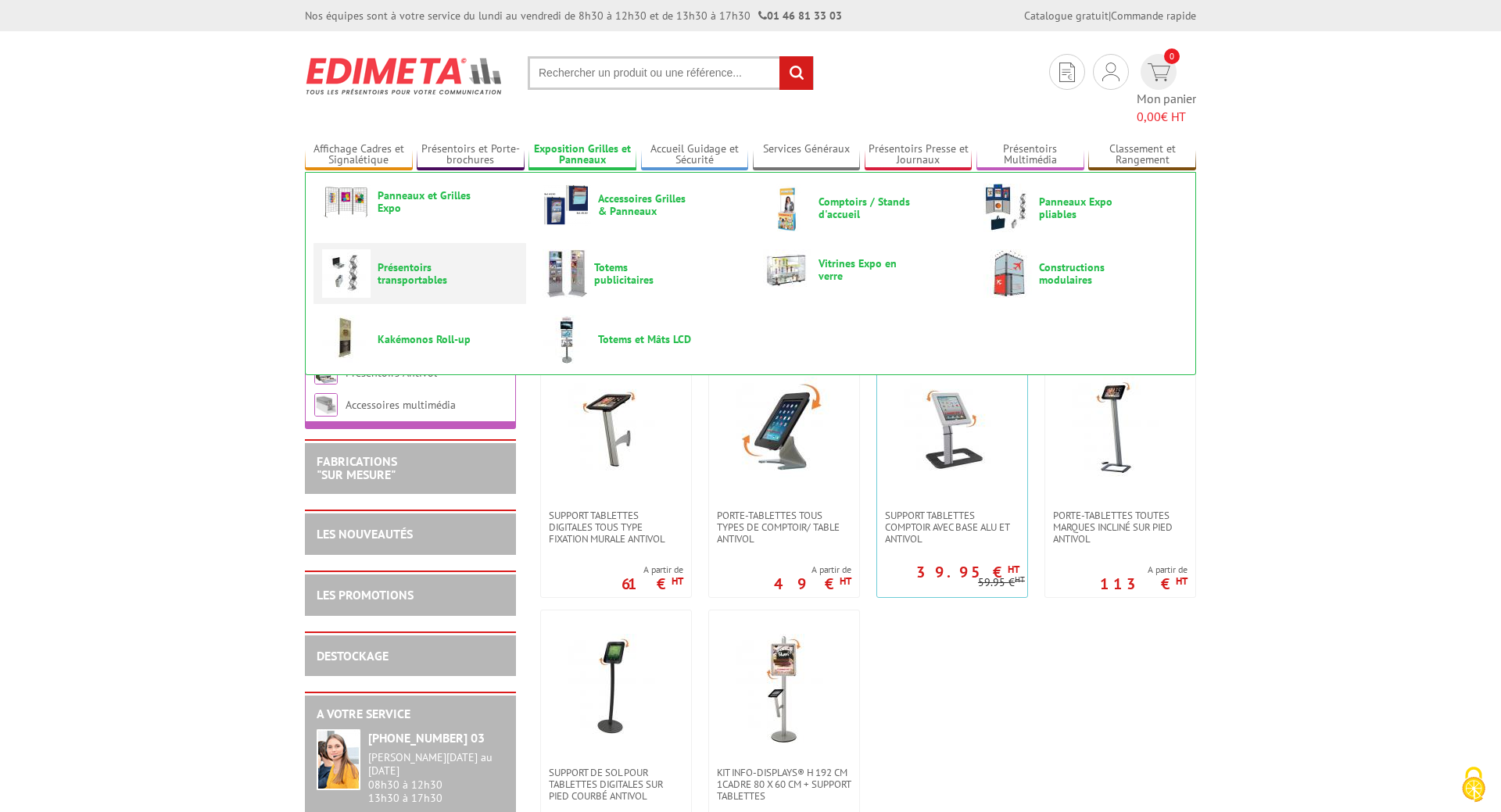
click at [408, 261] on span "Présentoirs transportables" at bounding box center [424, 273] width 93 height 25
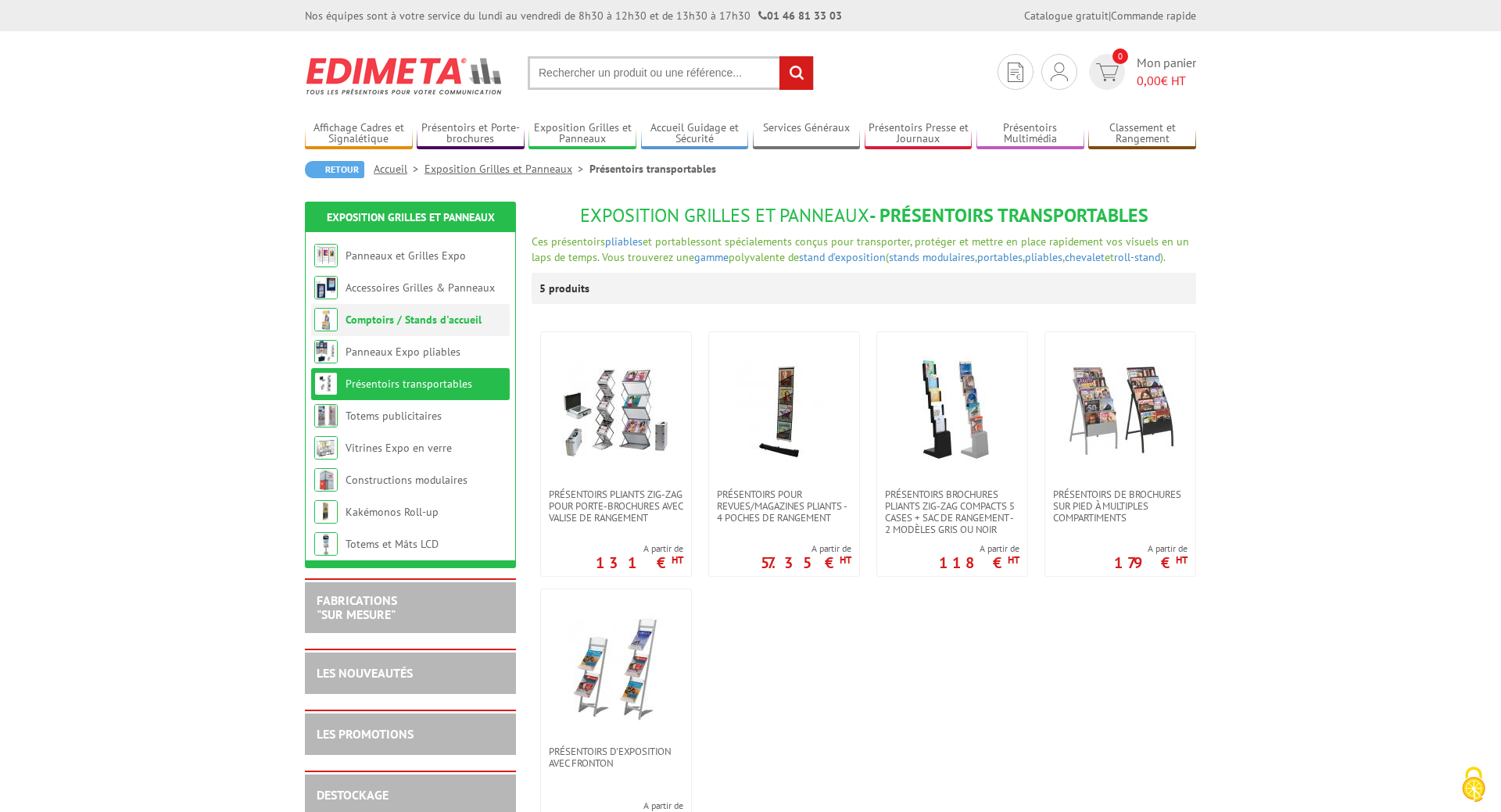
click at [367, 318] on link "Comptoirs / Stands d'accueil" at bounding box center [414, 320] width 136 height 14
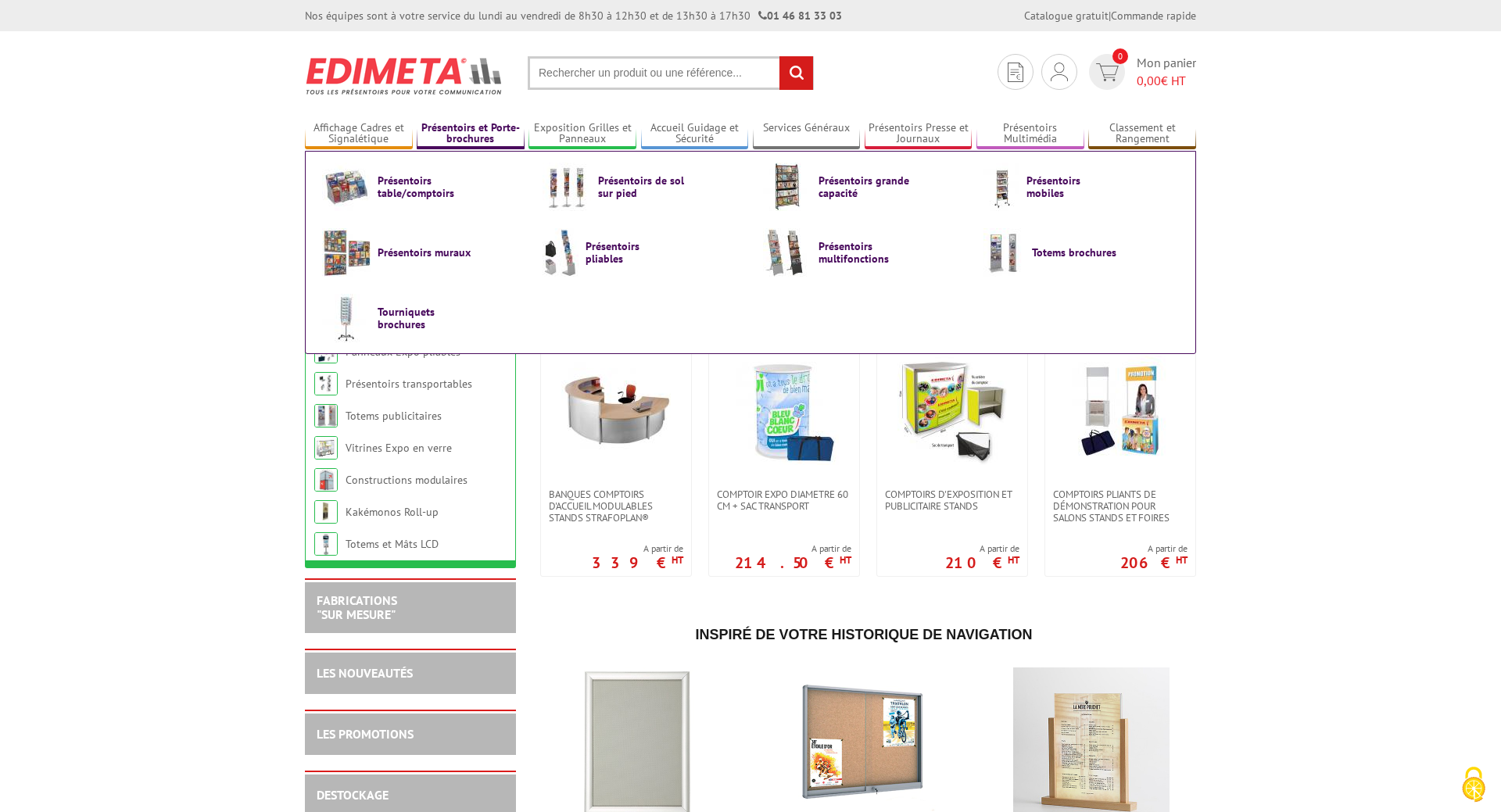
click at [489, 134] on link "Présentoirs et Porte-brochures" at bounding box center [470, 135] width 107 height 26
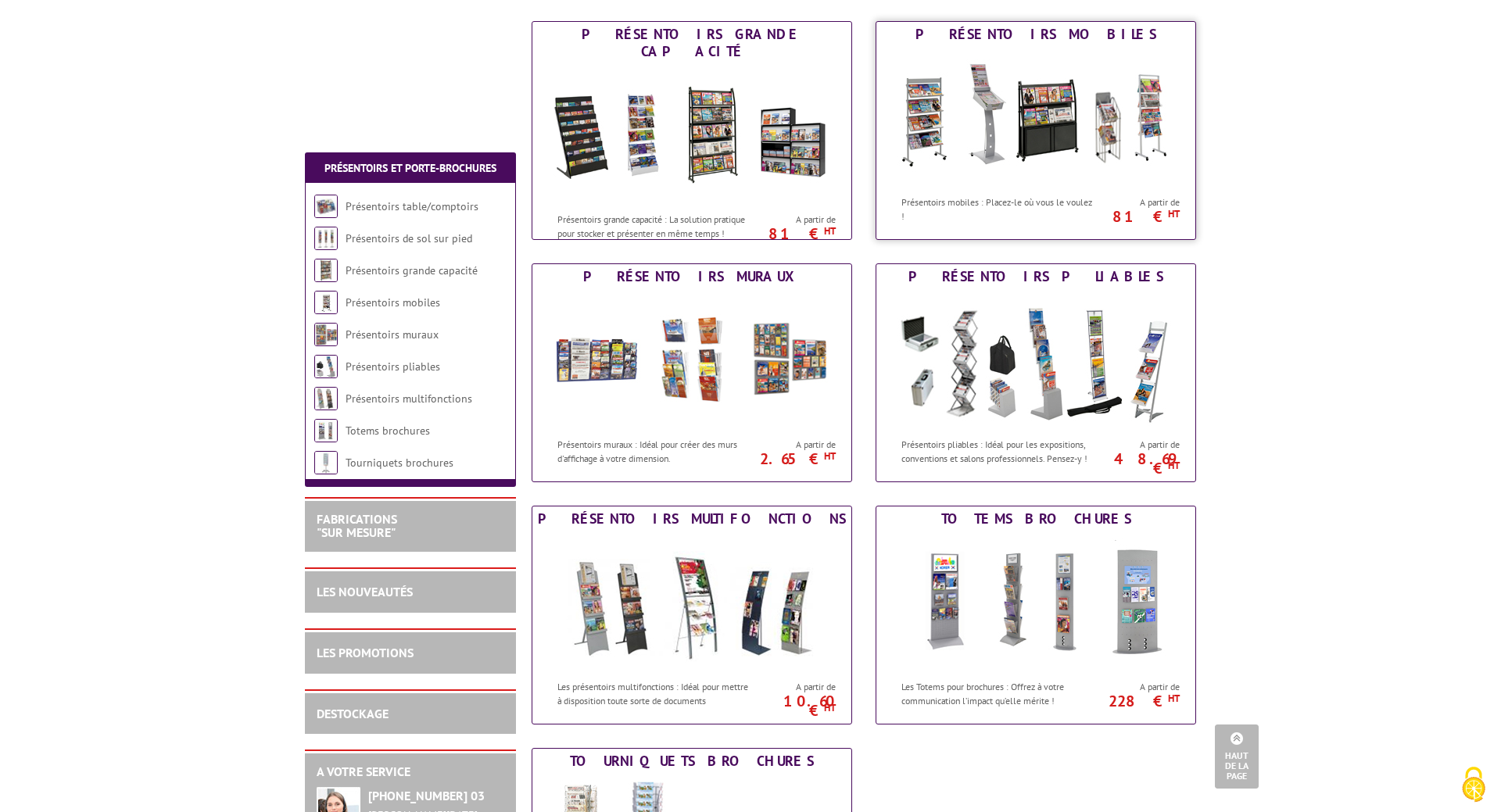
scroll to position [994, 0]
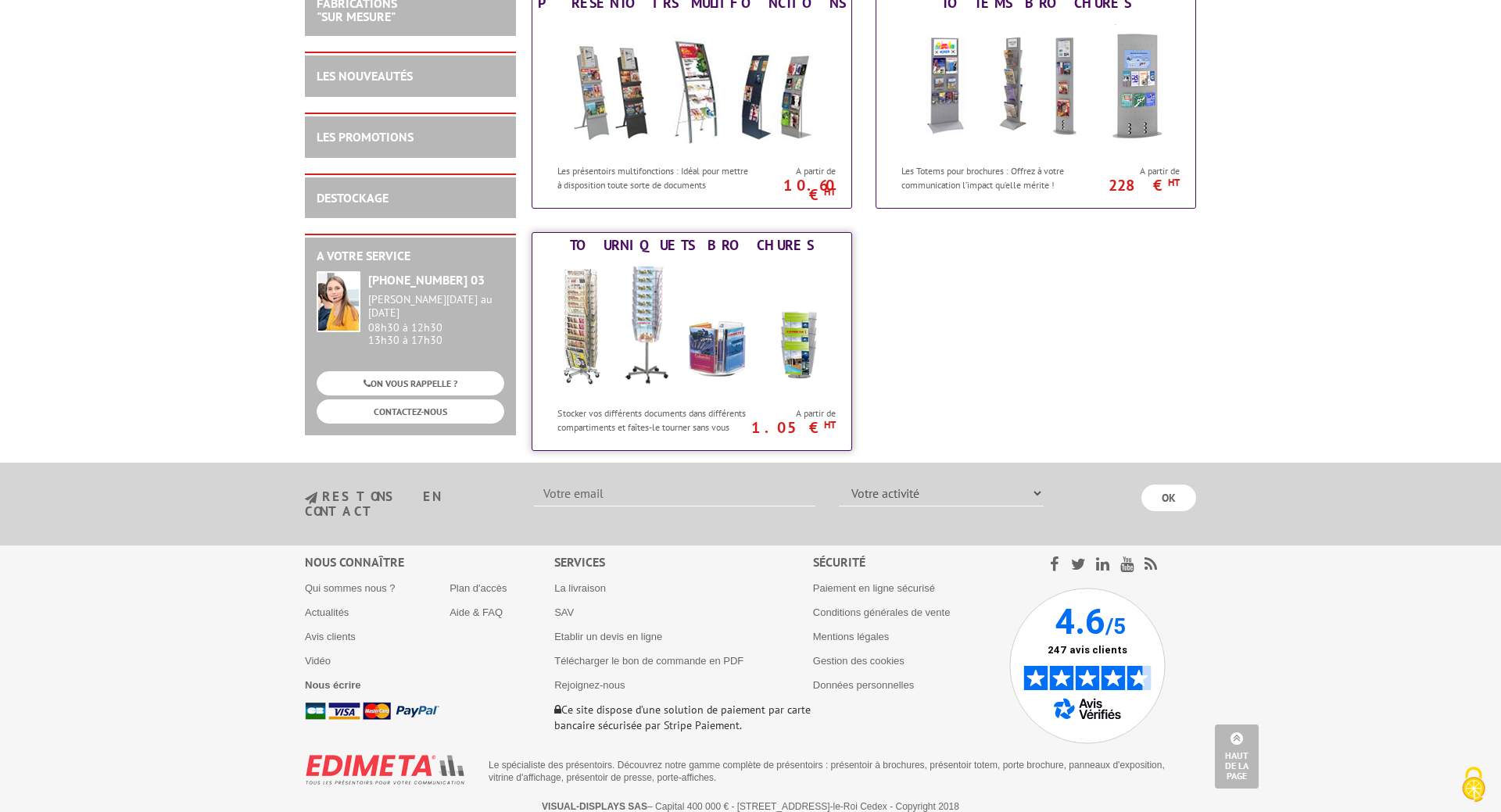
click at [630, 315] on img at bounding box center [693, 328] width 290 height 141
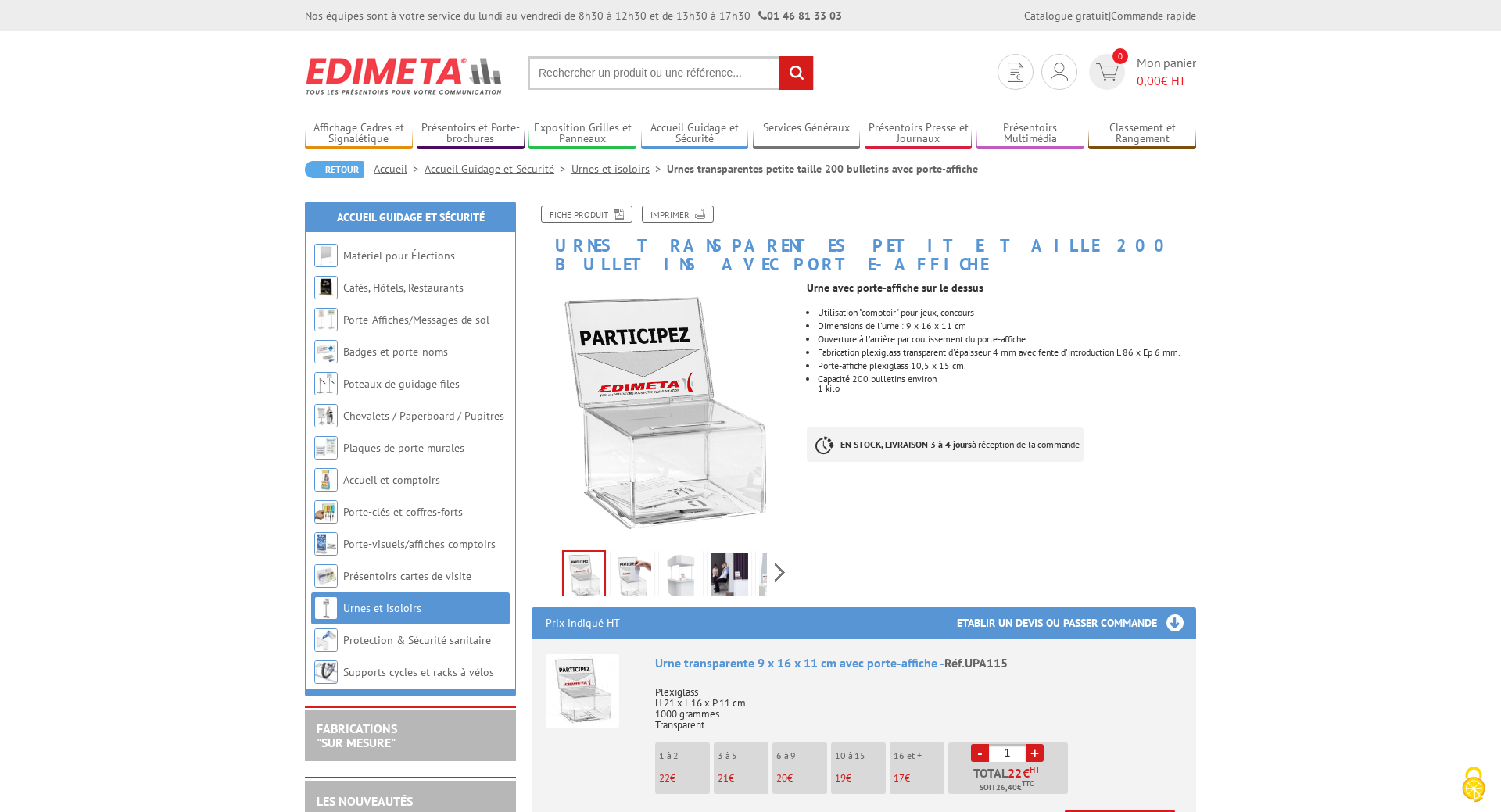
click at [643, 563] on img at bounding box center [633, 577] width 37 height 49
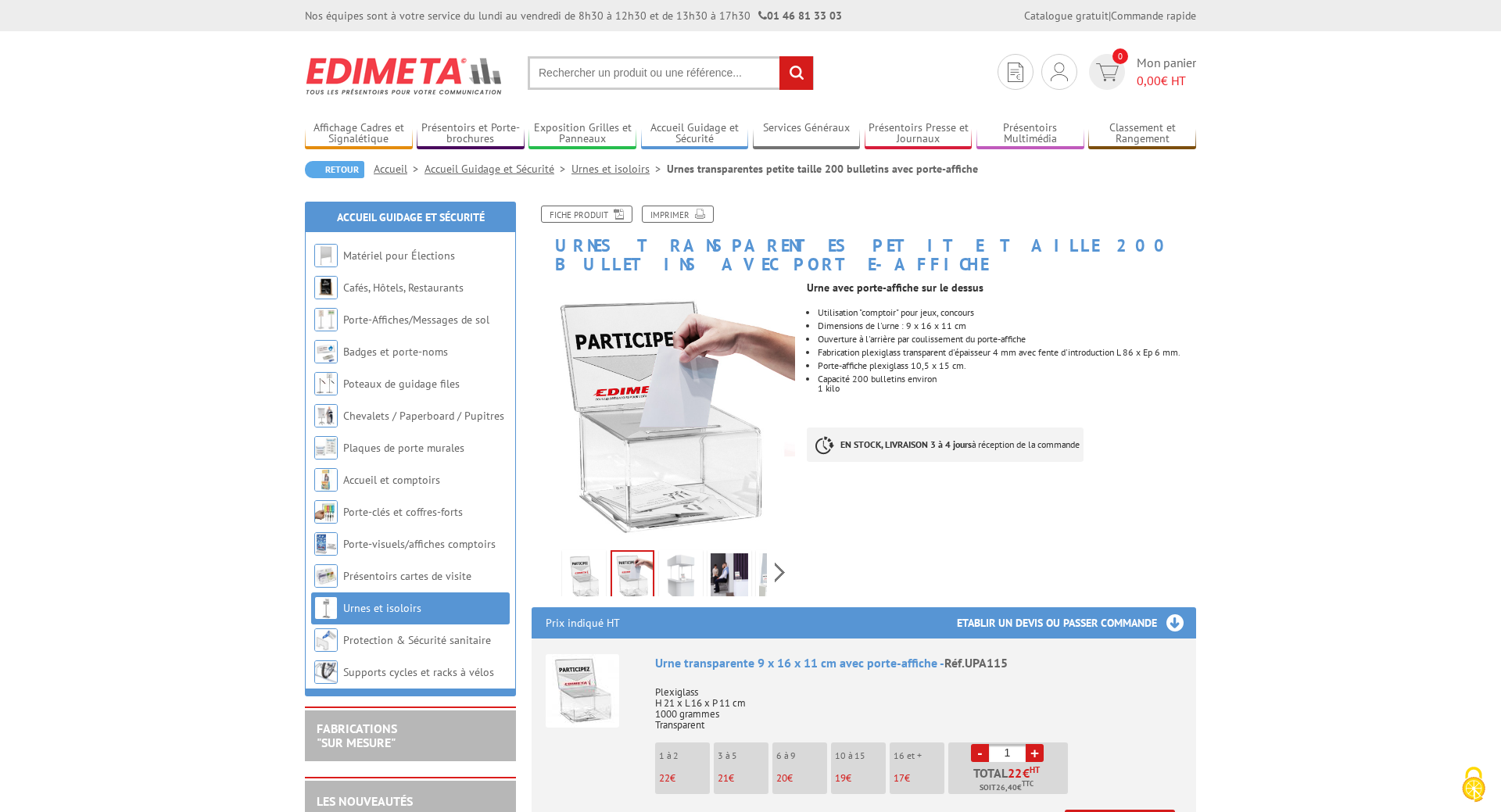
click at [693, 563] on img at bounding box center [681, 577] width 37 height 49
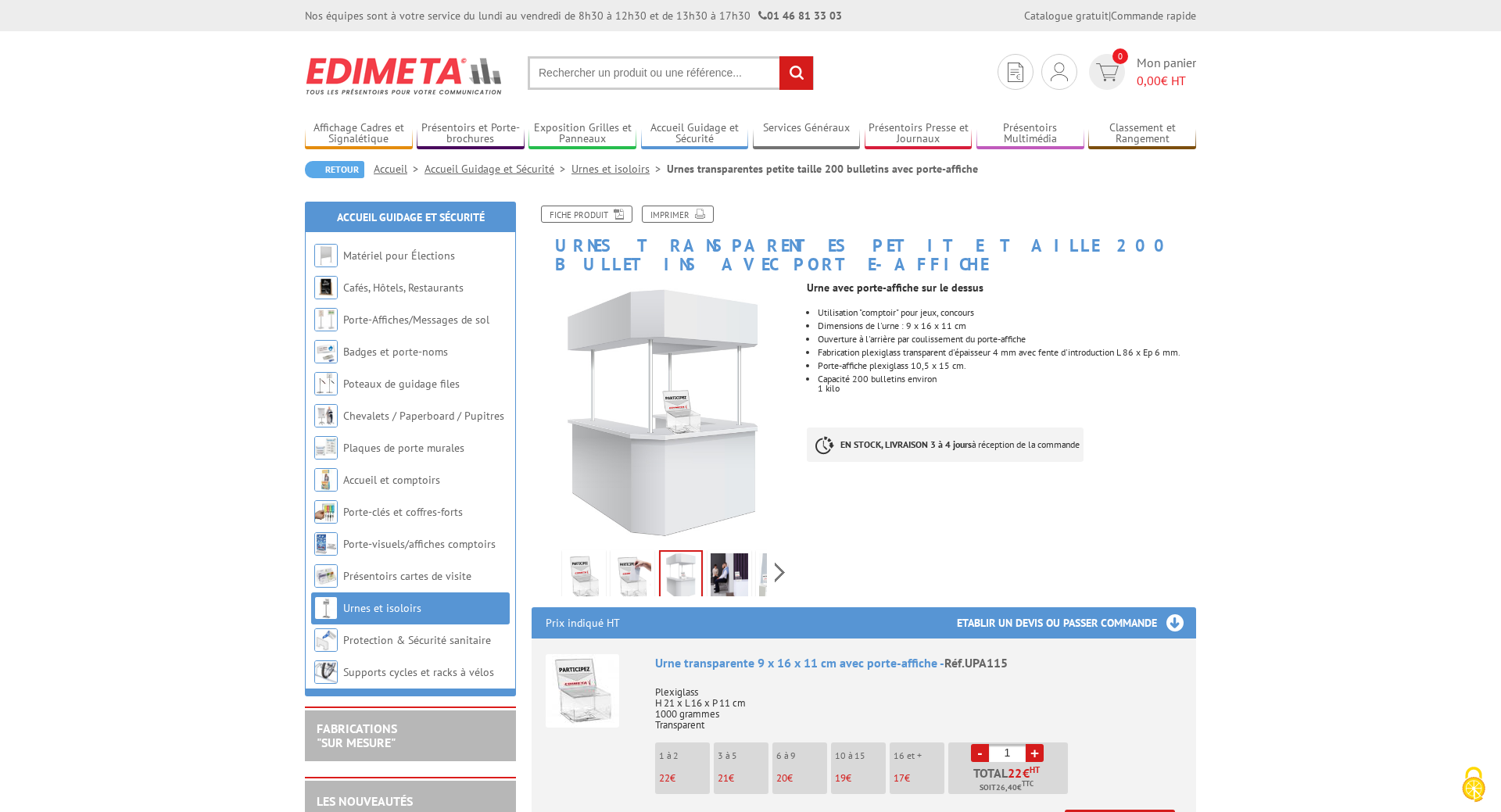
click at [736, 560] on img at bounding box center [730, 577] width 37 height 49
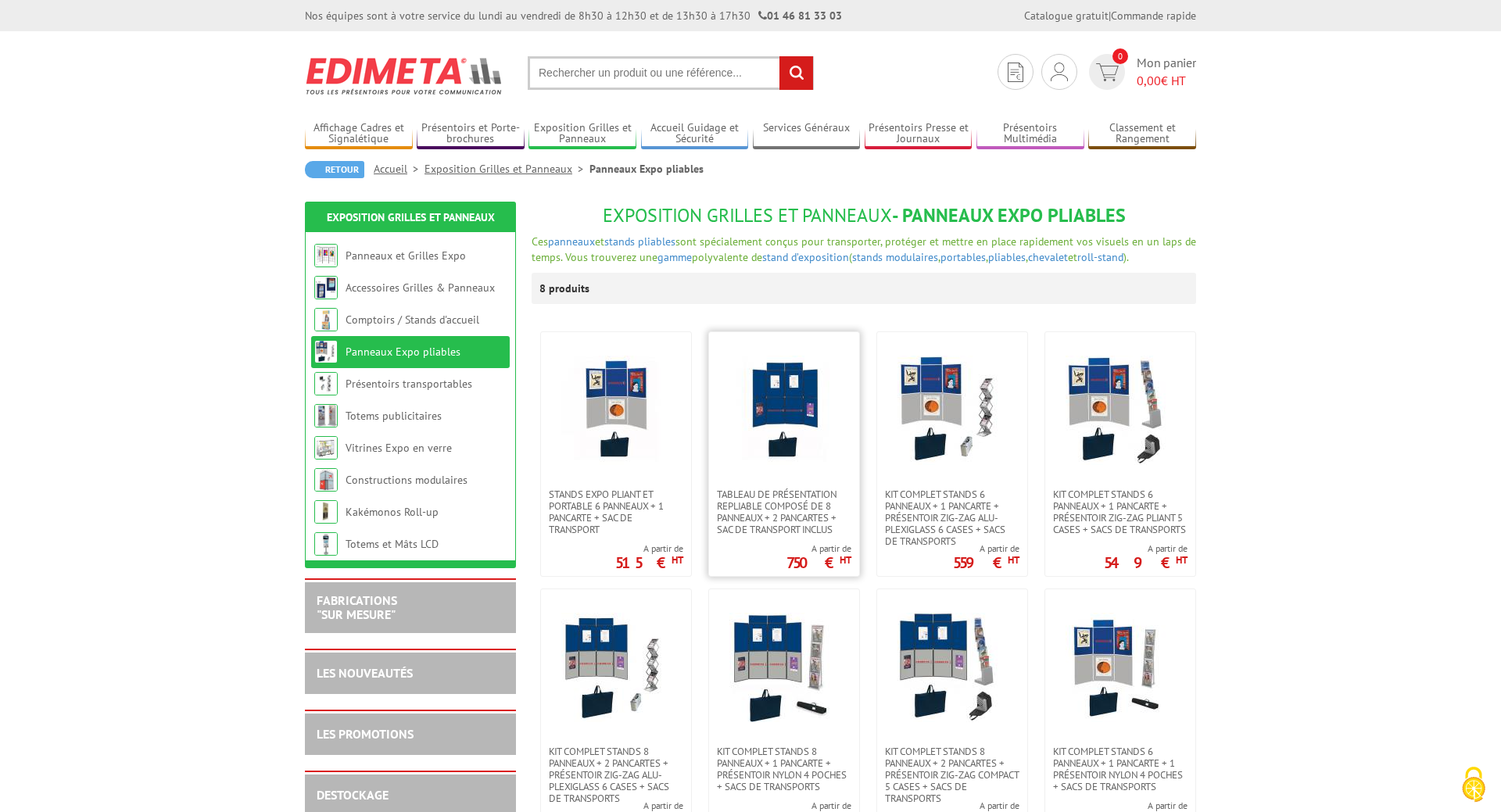
scroll to position [79, 0]
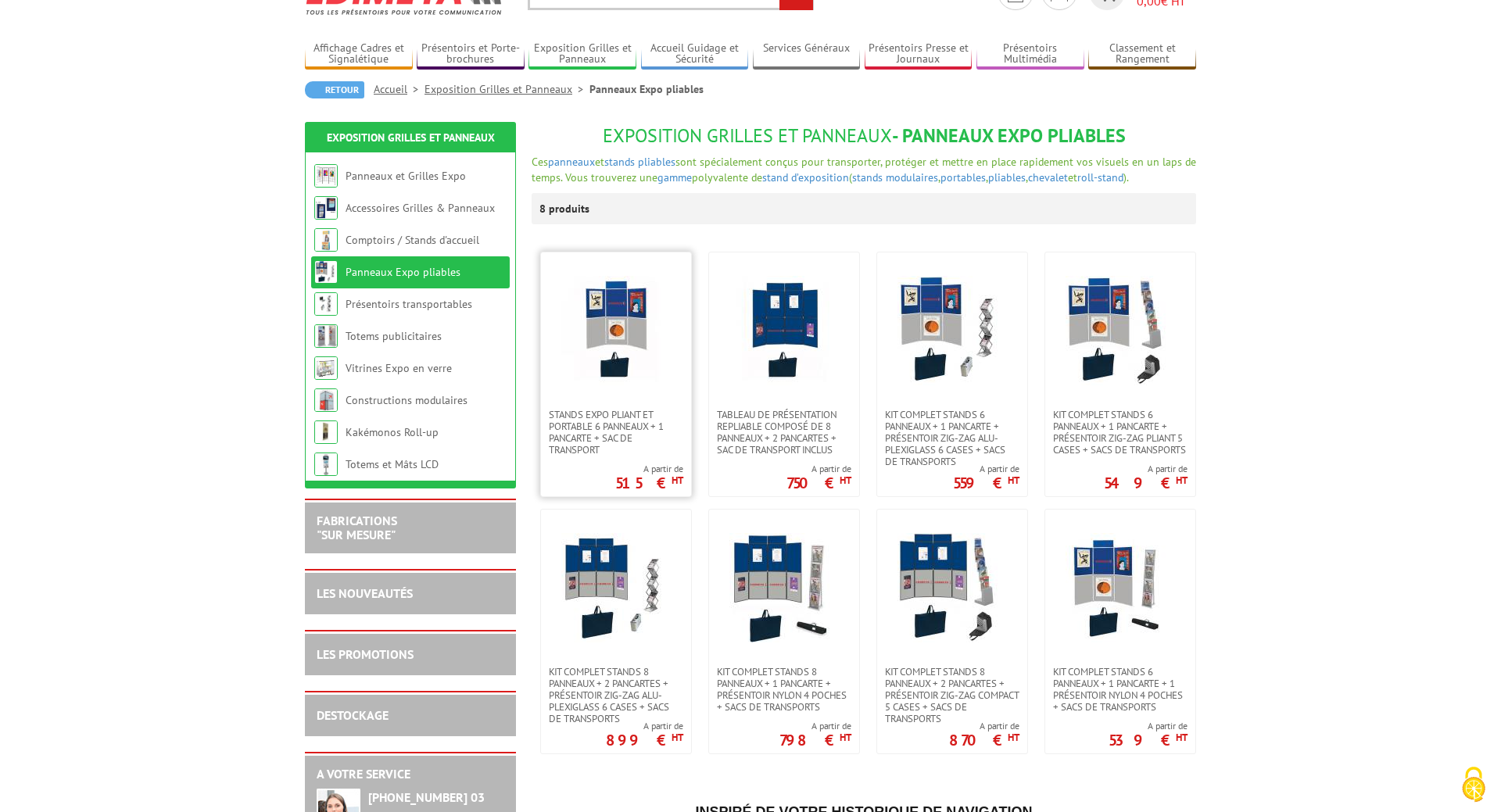
click at [615, 301] on img at bounding box center [616, 330] width 109 height 109
